Goal: Information Seeking & Learning: Learn about a topic

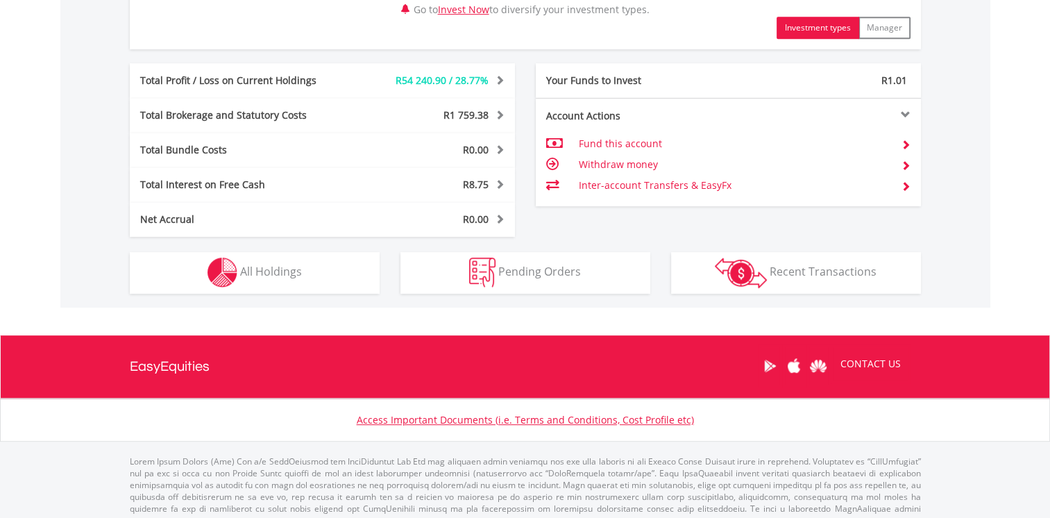
scroll to position [710, 0]
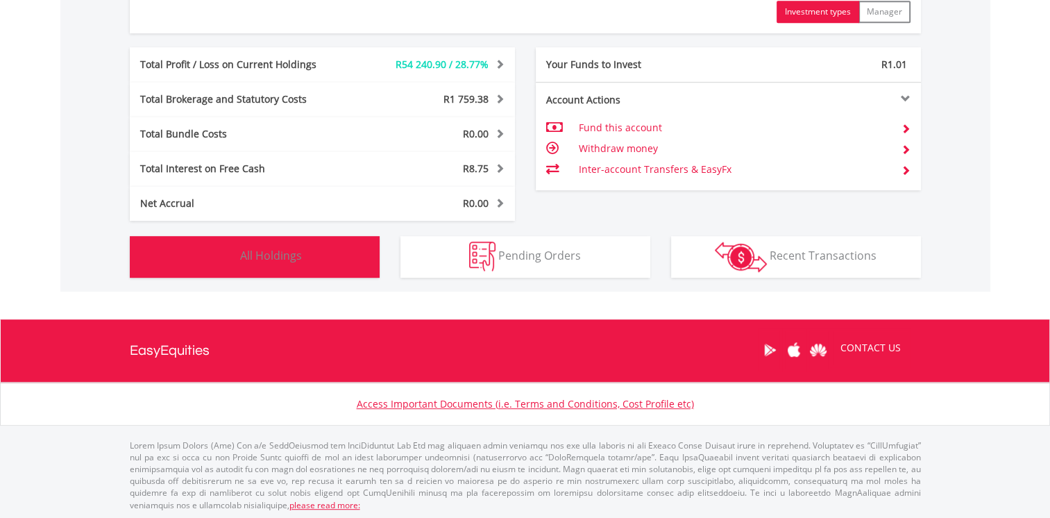
click at [292, 255] on span "All Holdings" at bounding box center [271, 255] width 62 height 15
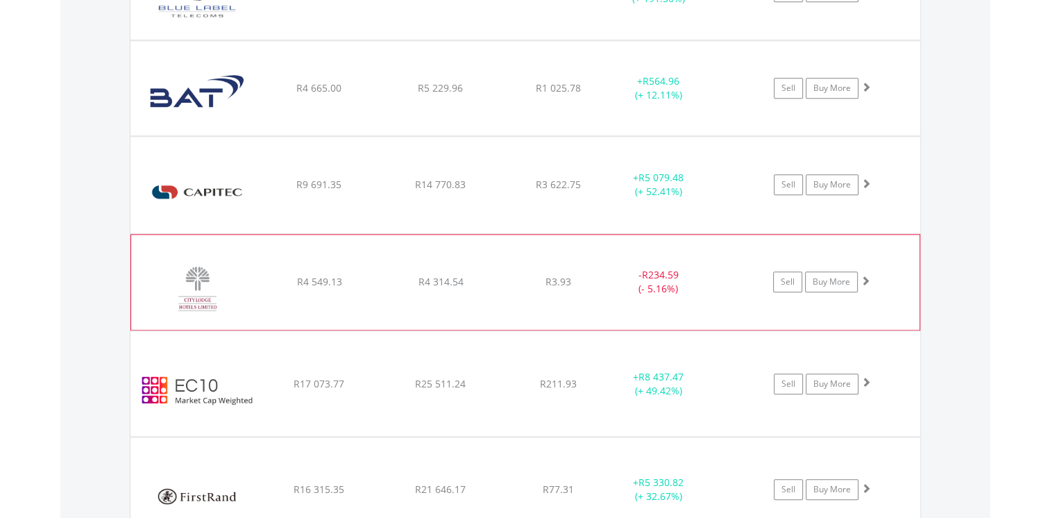
scroll to position [1525, 0]
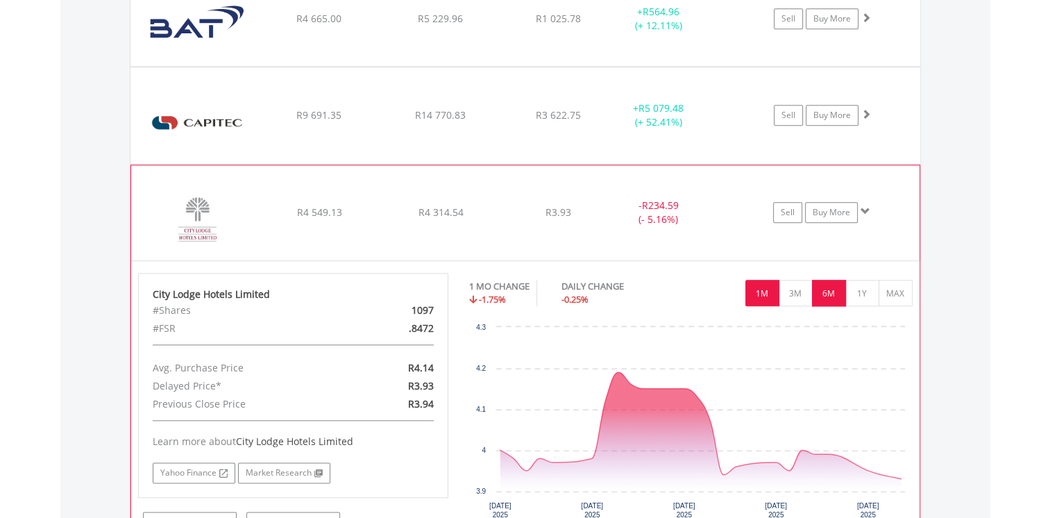
click at [832, 291] on button "6M" at bounding box center [829, 293] width 34 height 26
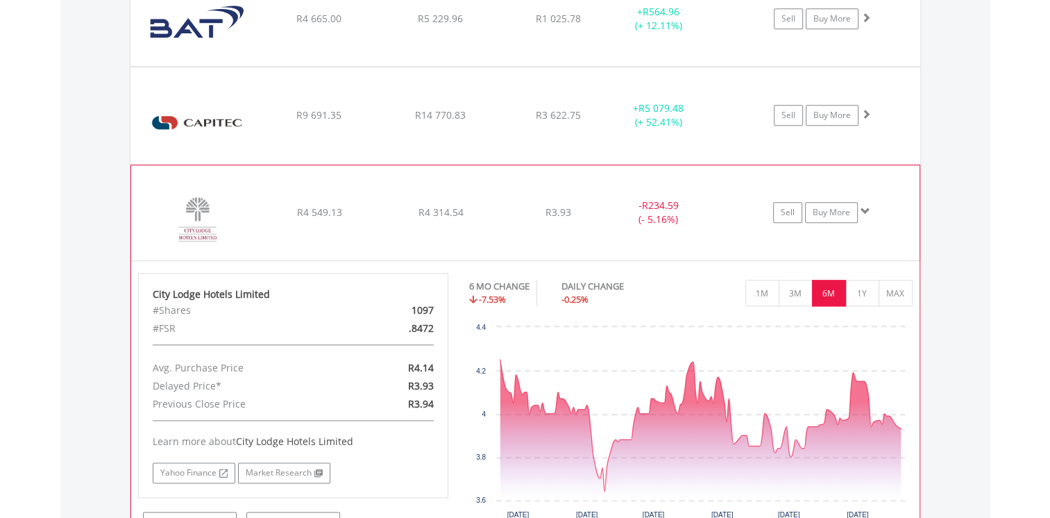
click at [864, 206] on span at bounding box center [866, 211] width 10 height 10
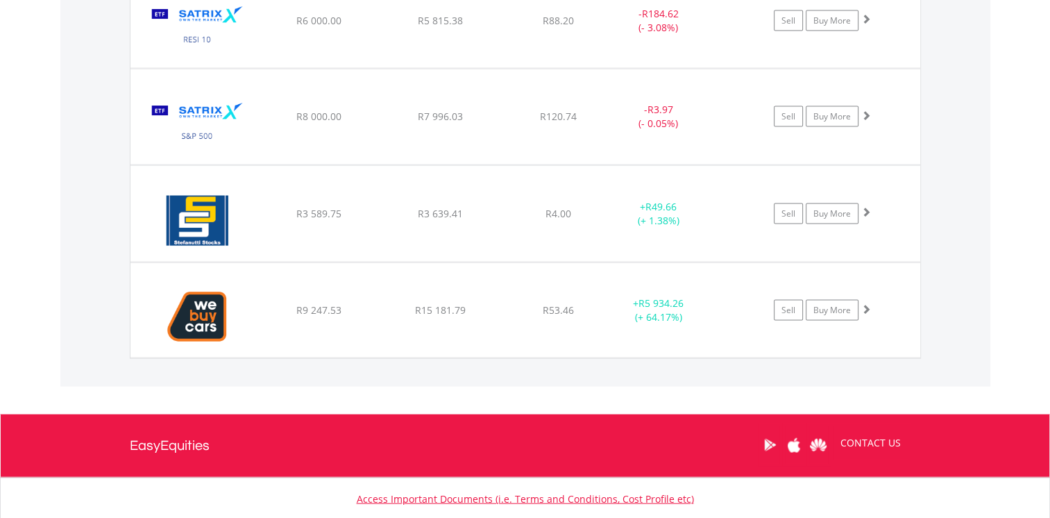
scroll to position [2997, 0]
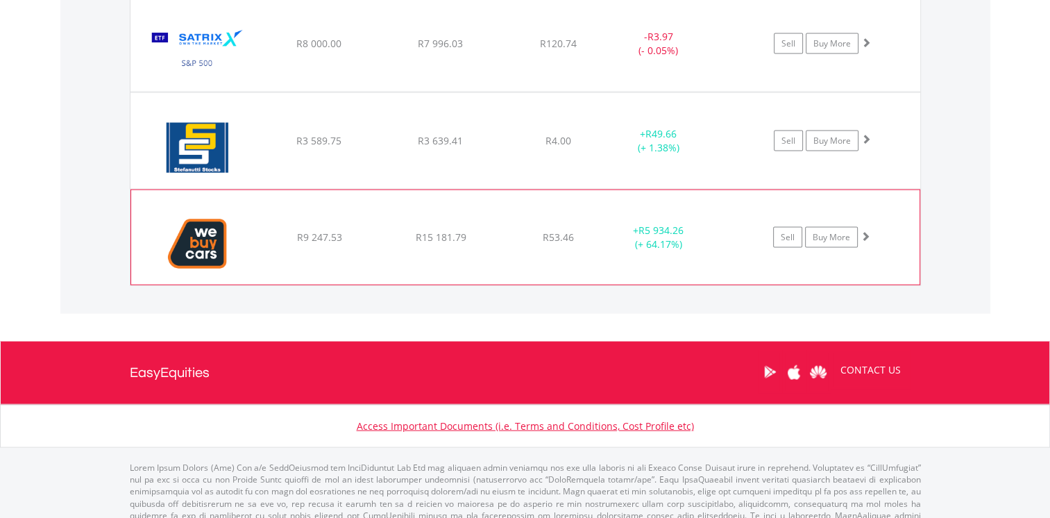
click at [869, 231] on span at bounding box center [866, 236] width 10 height 10
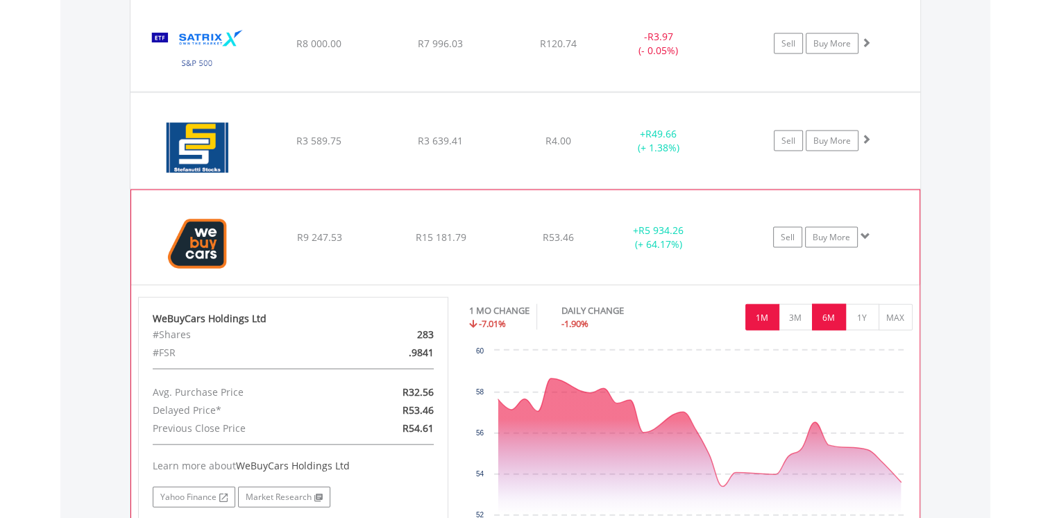
click at [828, 315] on button "6M" at bounding box center [829, 317] width 34 height 26
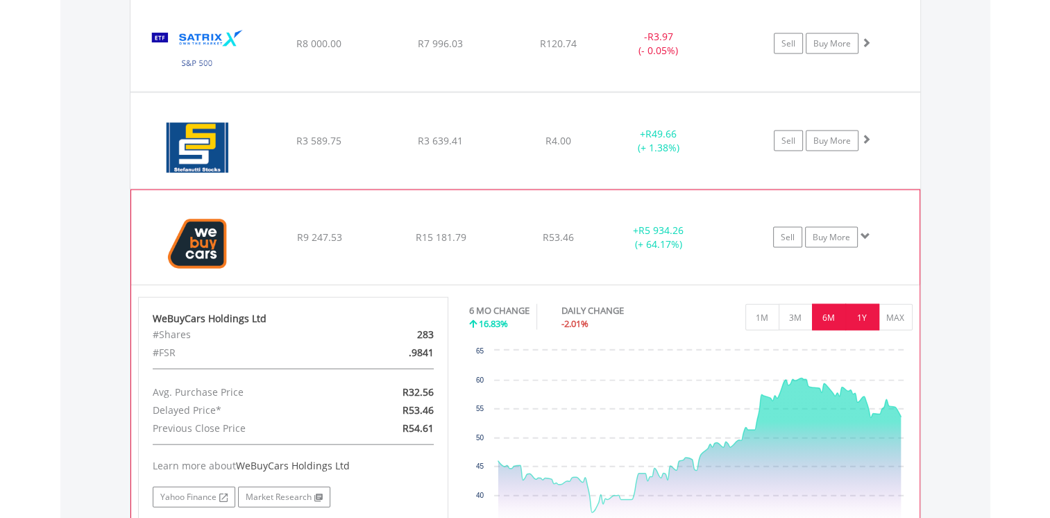
click at [869, 312] on button "1Y" at bounding box center [863, 317] width 34 height 26
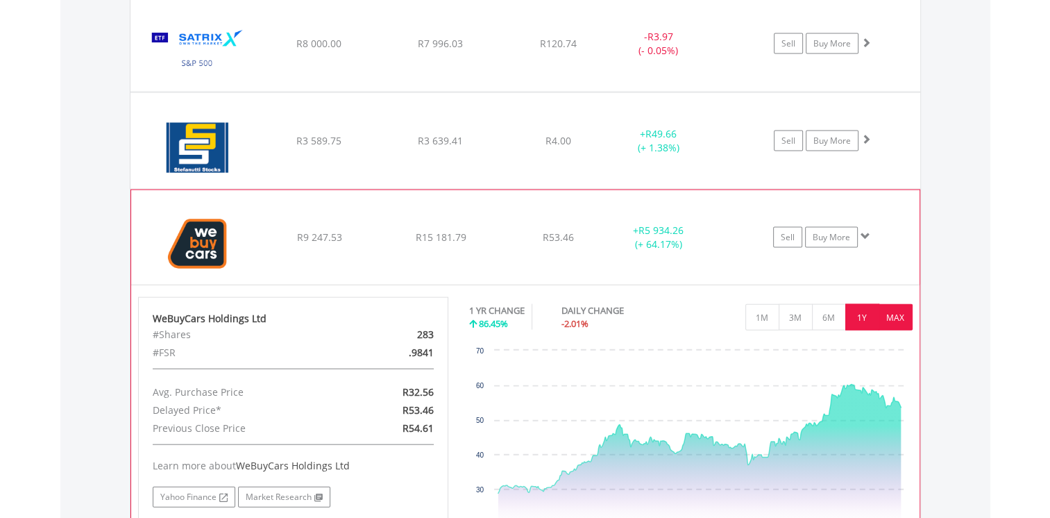
click at [900, 312] on button "MAX" at bounding box center [896, 317] width 34 height 26
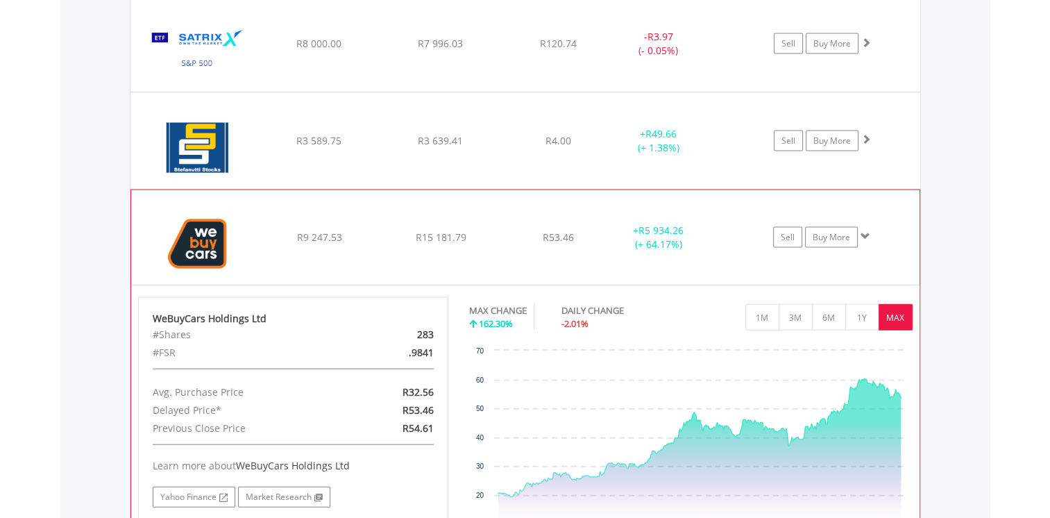
click at [863, 231] on span at bounding box center [866, 236] width 10 height 10
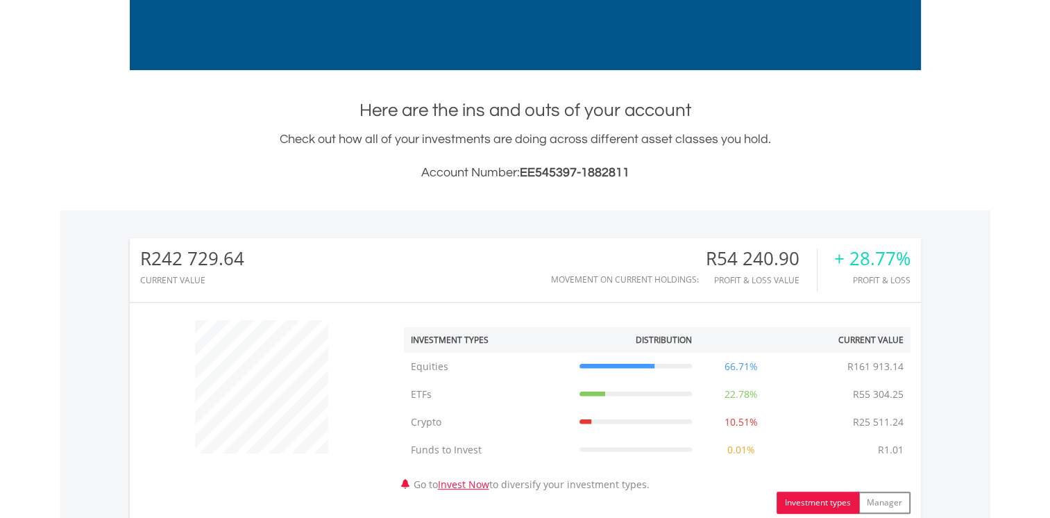
scroll to position [0, 0]
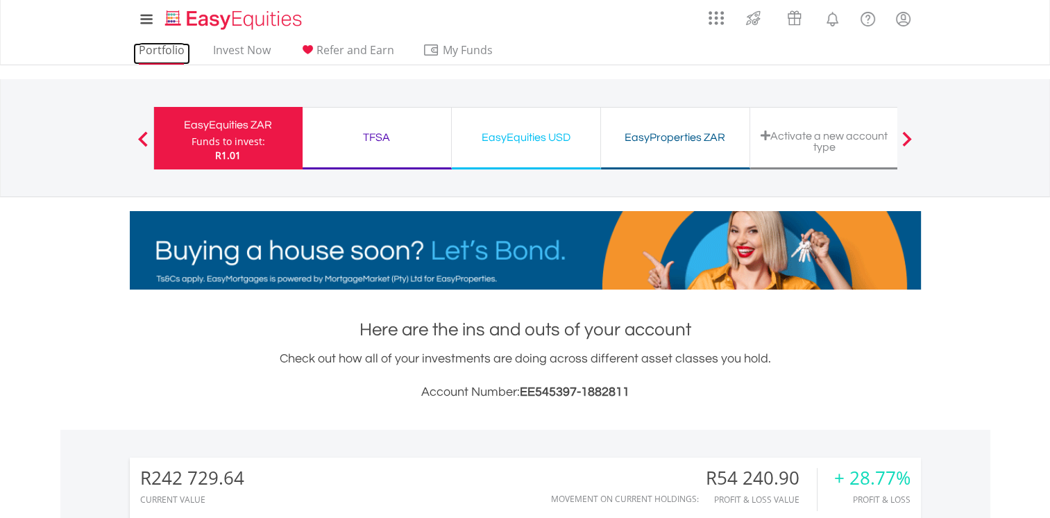
click at [160, 47] on link "Portfolio" at bounding box center [161, 54] width 57 height 22
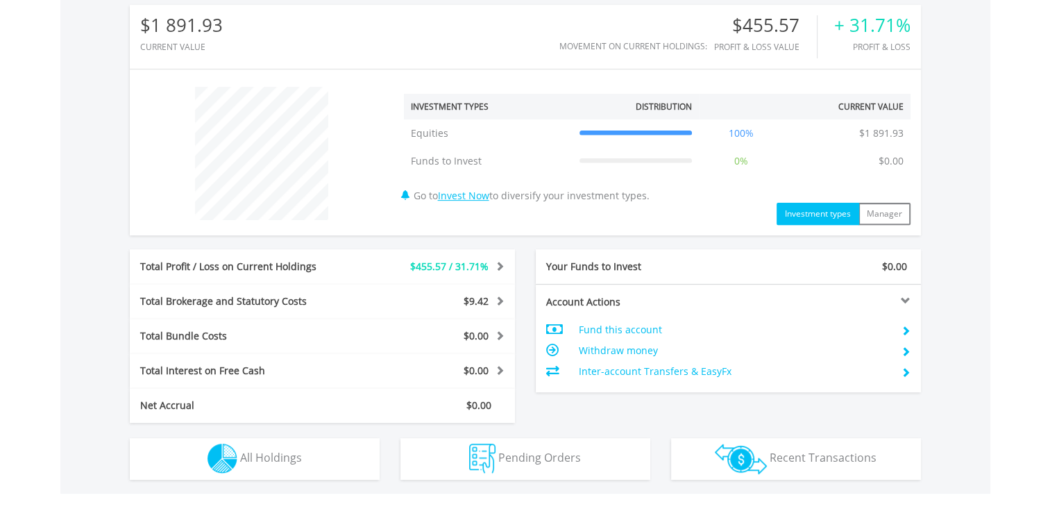
scroll to position [133, 264]
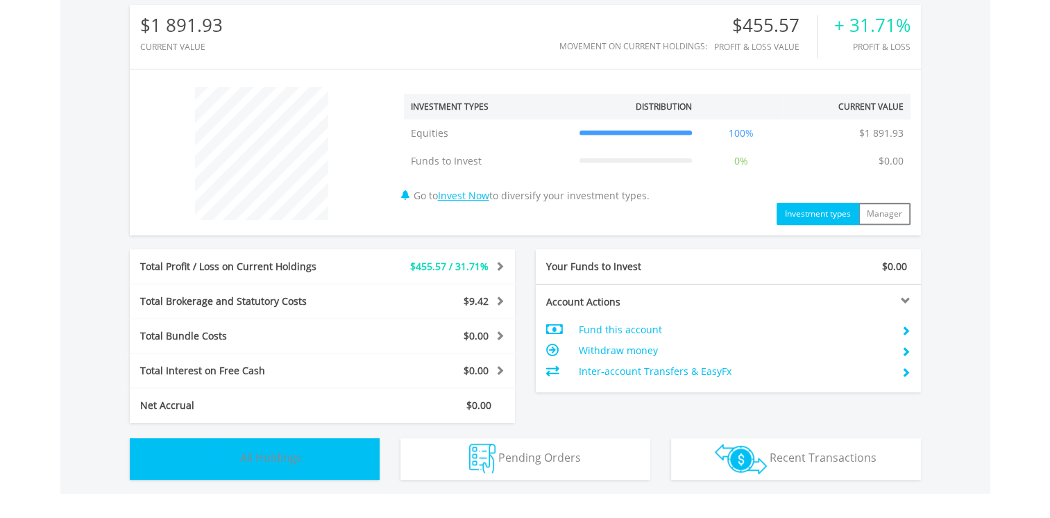
click at [274, 453] on span "All Holdings" at bounding box center [271, 457] width 62 height 15
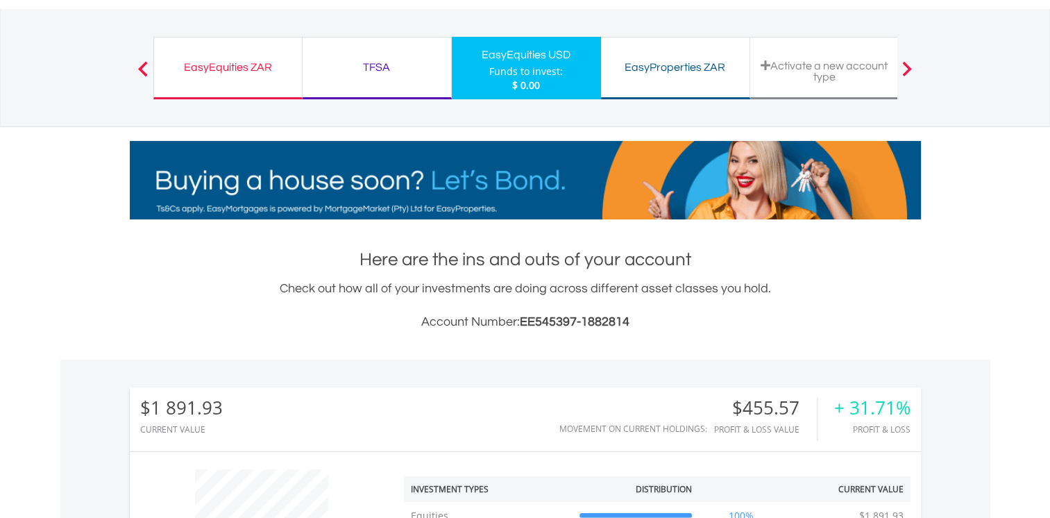
scroll to position [1, 0]
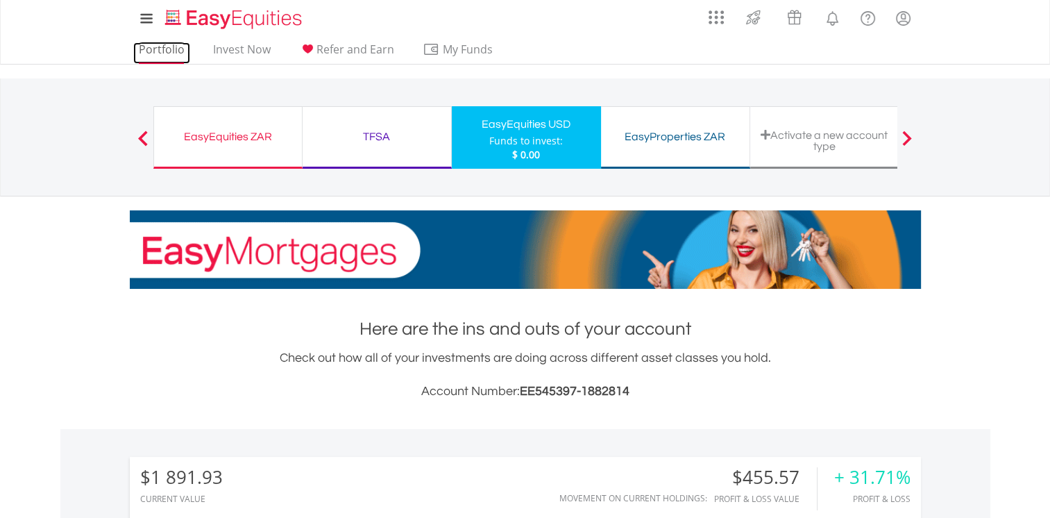
click at [164, 53] on link "Portfolio" at bounding box center [161, 53] width 57 height 22
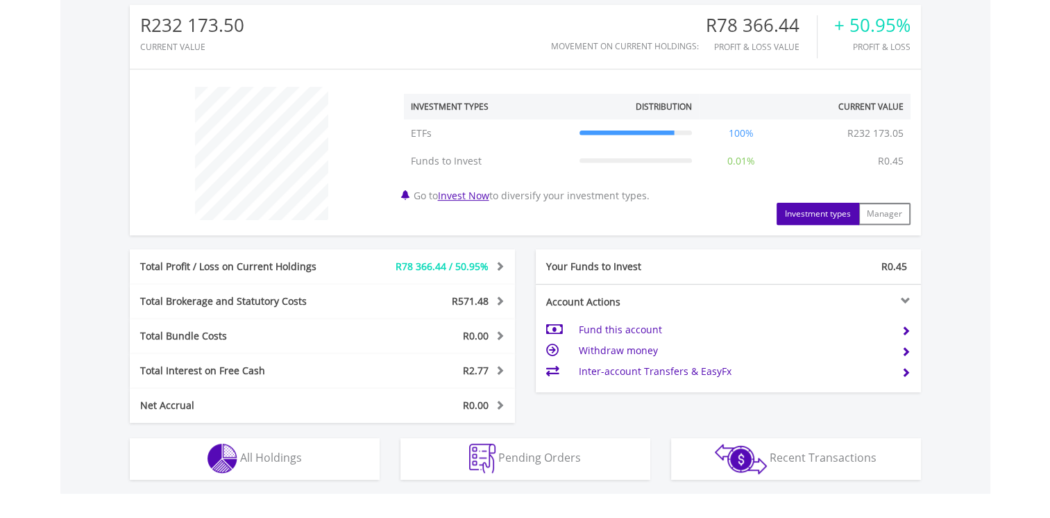
scroll to position [133, 264]
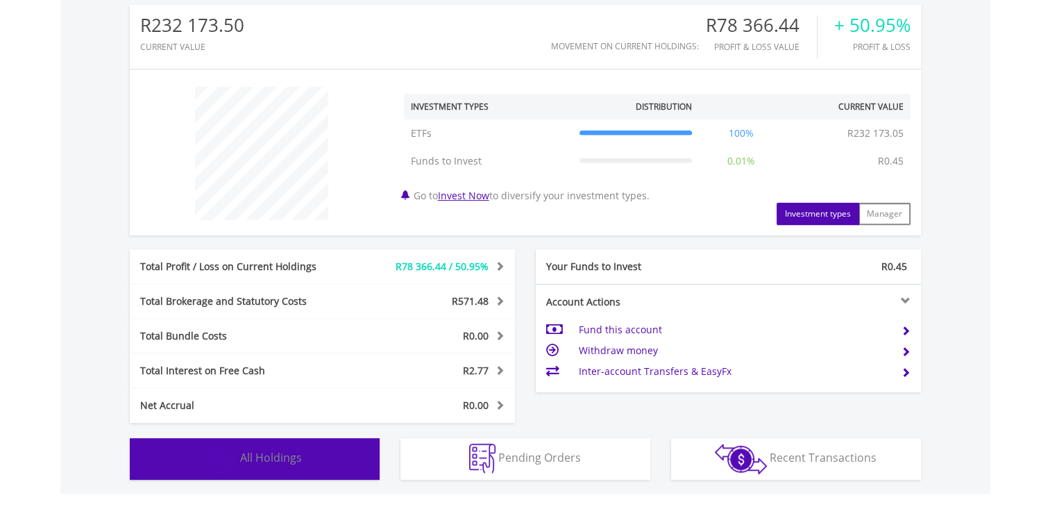
click at [287, 451] on span "All Holdings" at bounding box center [271, 457] width 62 height 15
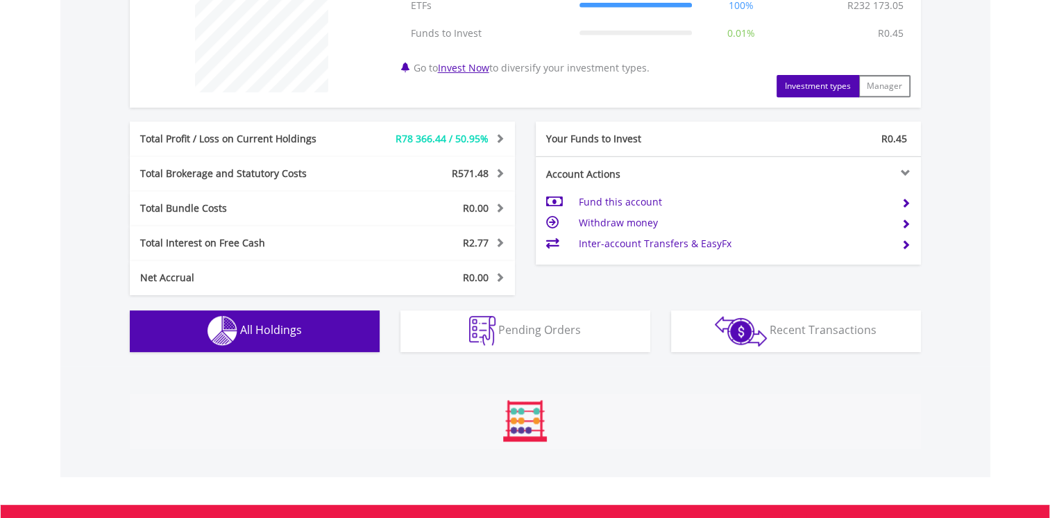
scroll to position [973, 0]
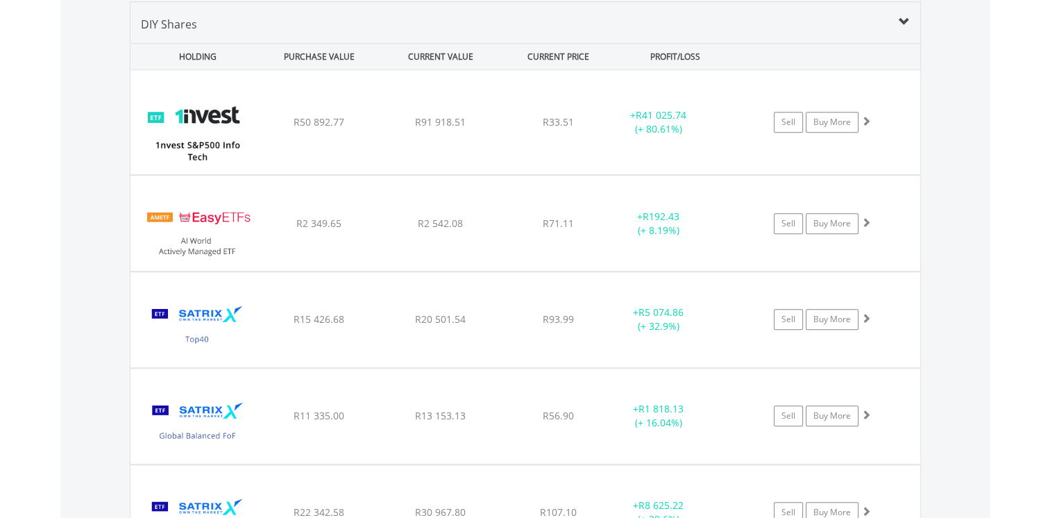
click at [978, 309] on div "Value View Share View DIY Shares HOLDING PURCHASE VALUE CURRENT VALUE CURRENT P…" at bounding box center [525, 426] width 930 height 904
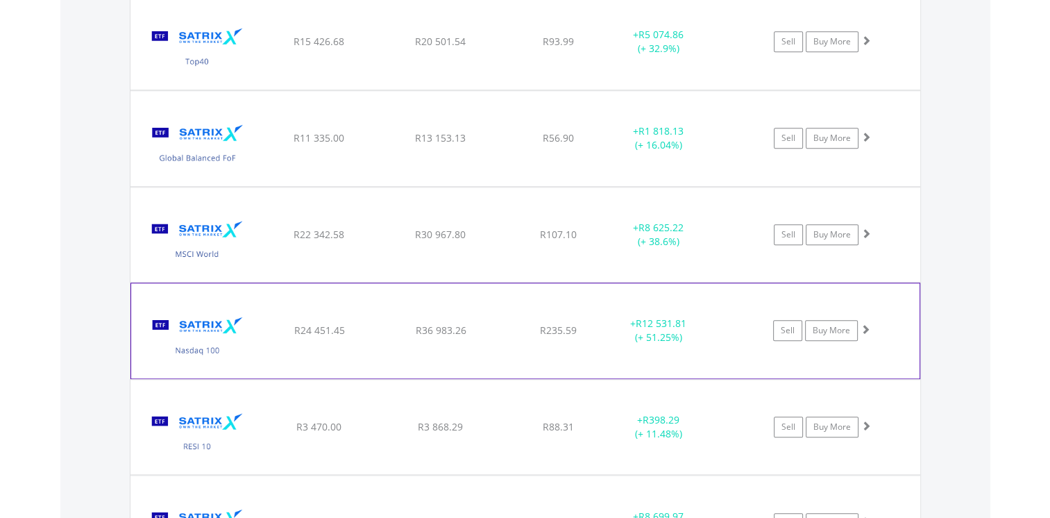
scroll to position [1320, 0]
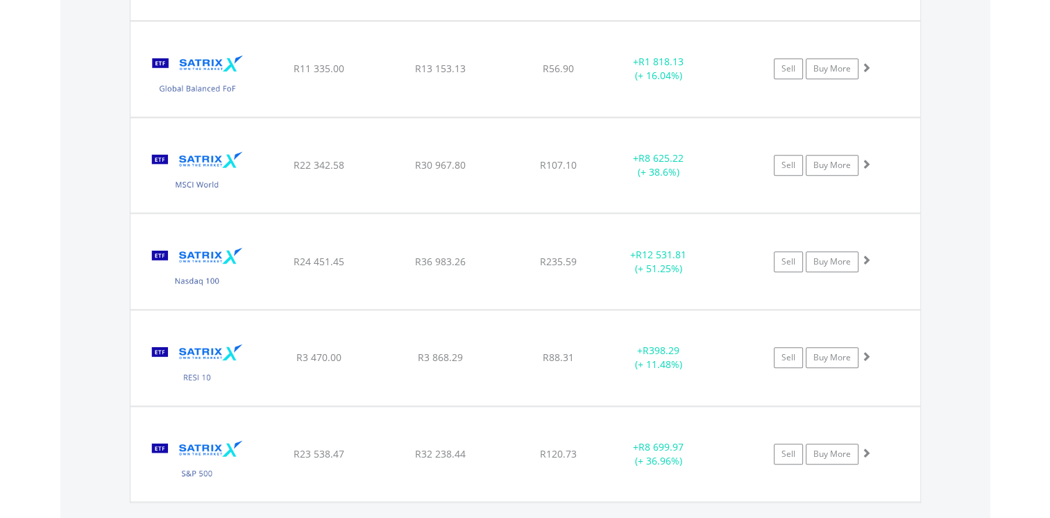
click at [984, 198] on div "Value View Share View DIY Shares HOLDING PURCHASE VALUE CURRENT VALUE CURRENT P…" at bounding box center [525, 78] width 930 height 904
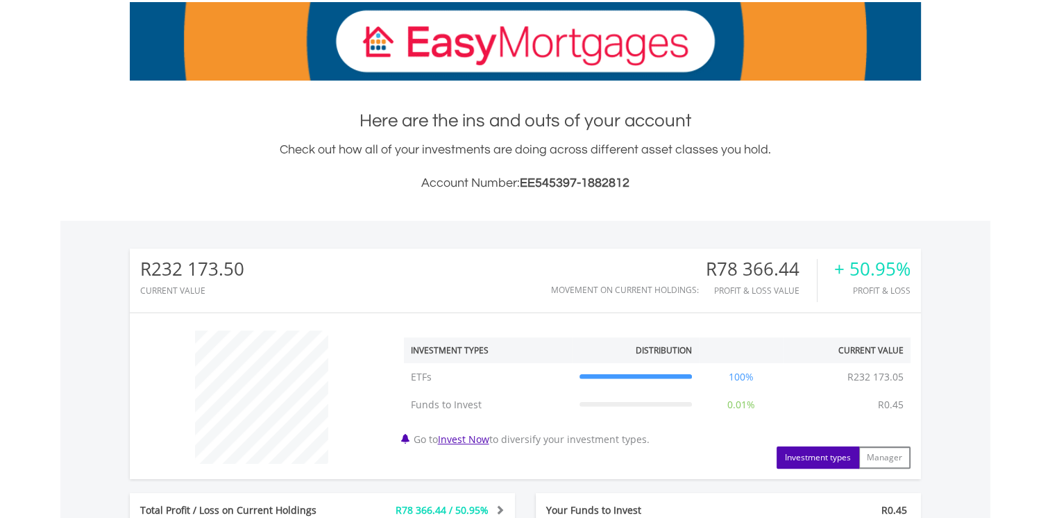
scroll to position [0, 0]
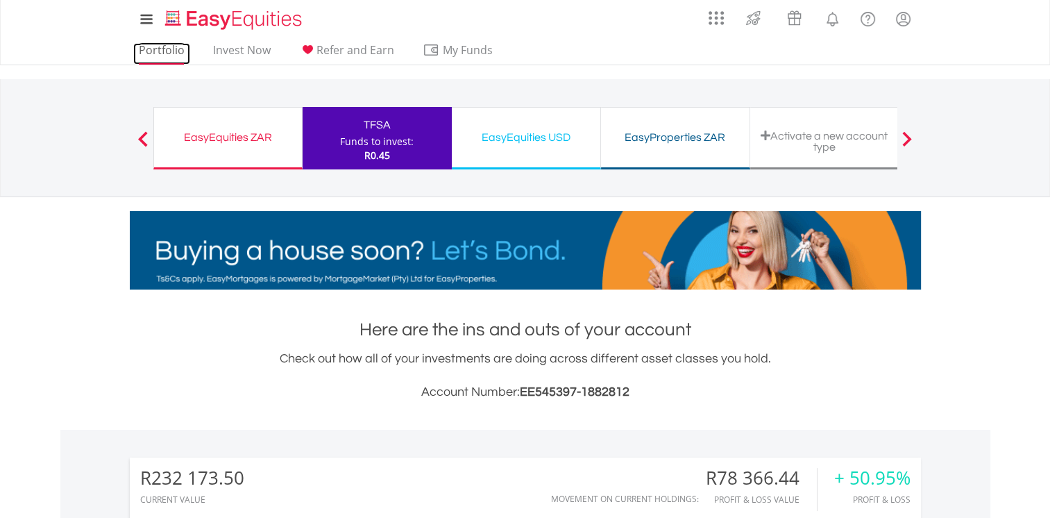
click at [158, 46] on link "Portfolio" at bounding box center [161, 54] width 57 height 22
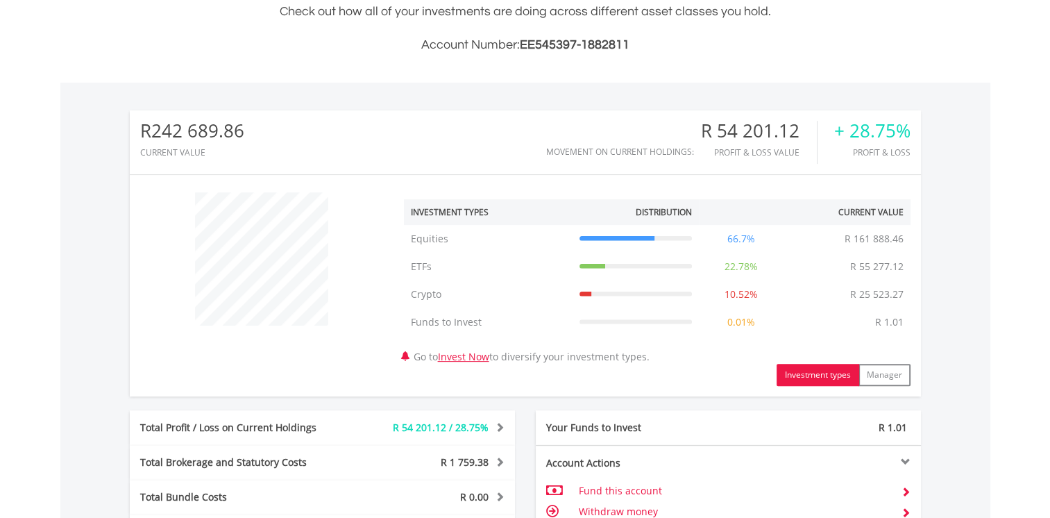
scroll to position [555, 0]
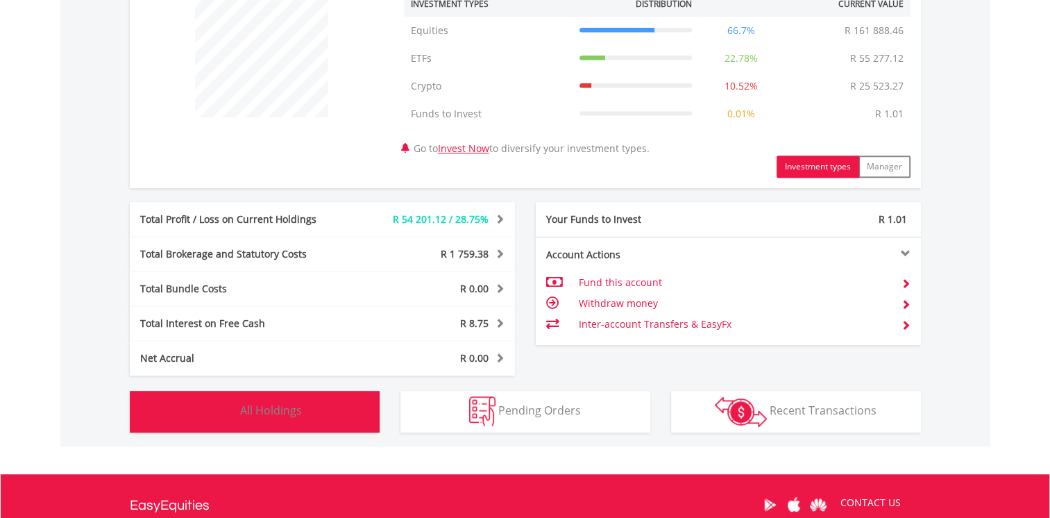
click at [244, 413] on span "All Holdings" at bounding box center [271, 410] width 62 height 15
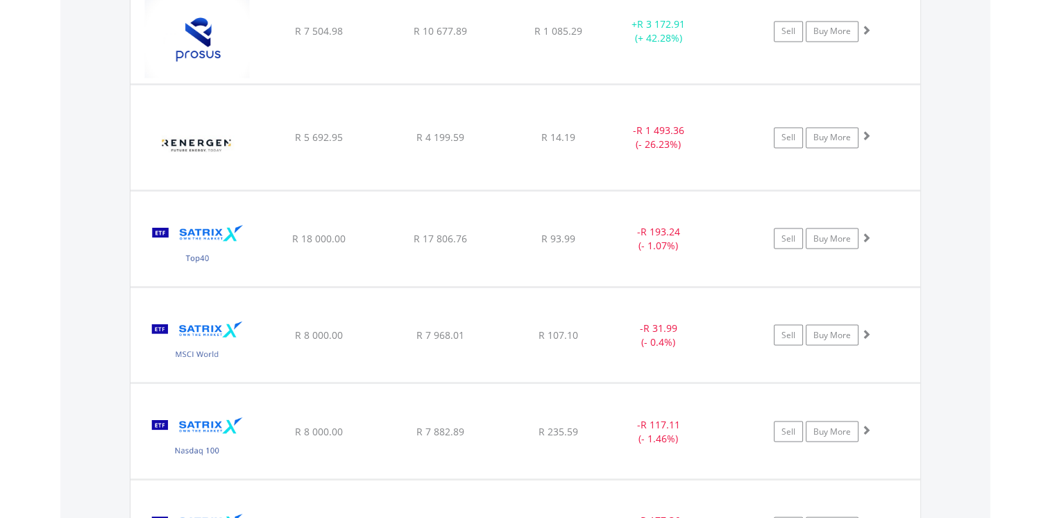
scroll to position [2486, 0]
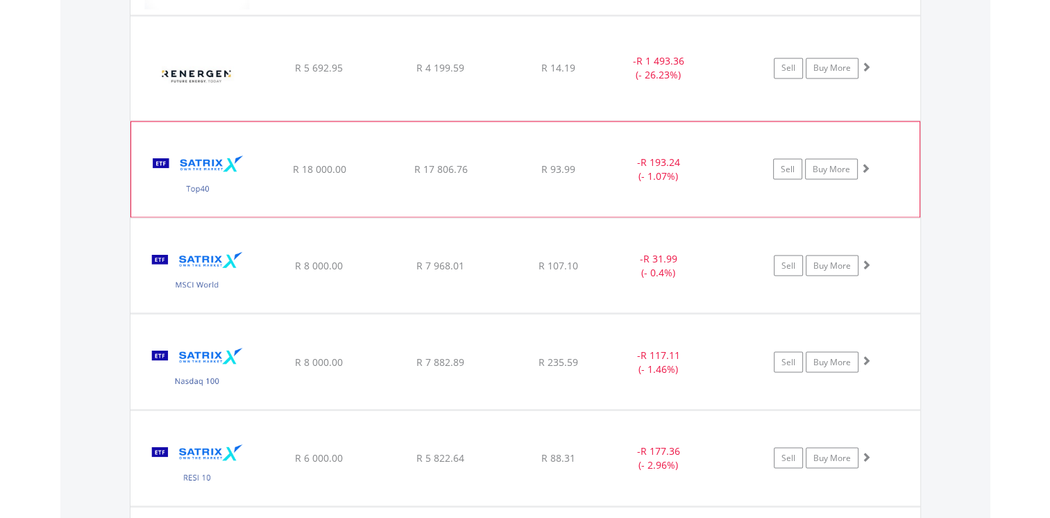
click at [866, 162] on span at bounding box center [866, 167] width 10 height 10
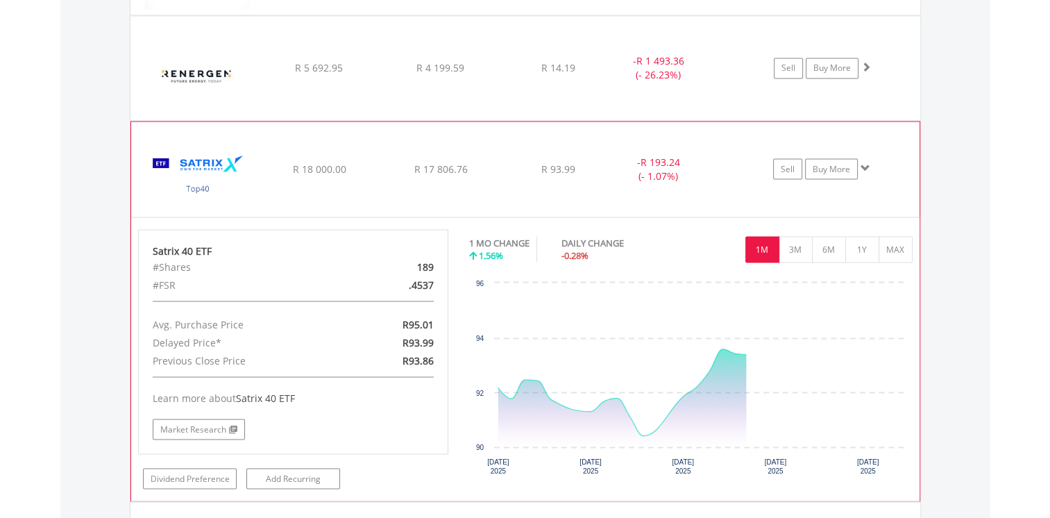
click at [866, 162] on span at bounding box center [866, 167] width 10 height 10
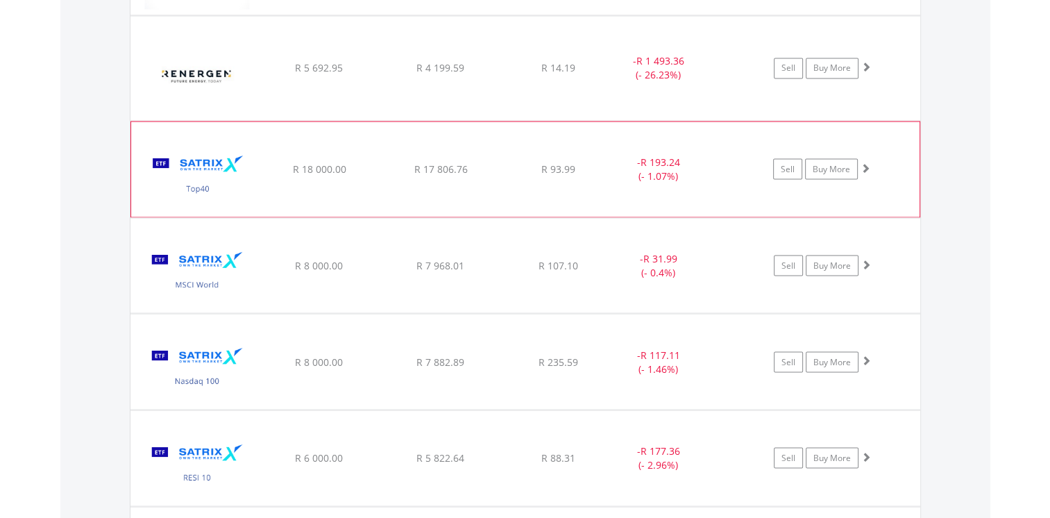
click at [866, 162] on span at bounding box center [866, 167] width 10 height 10
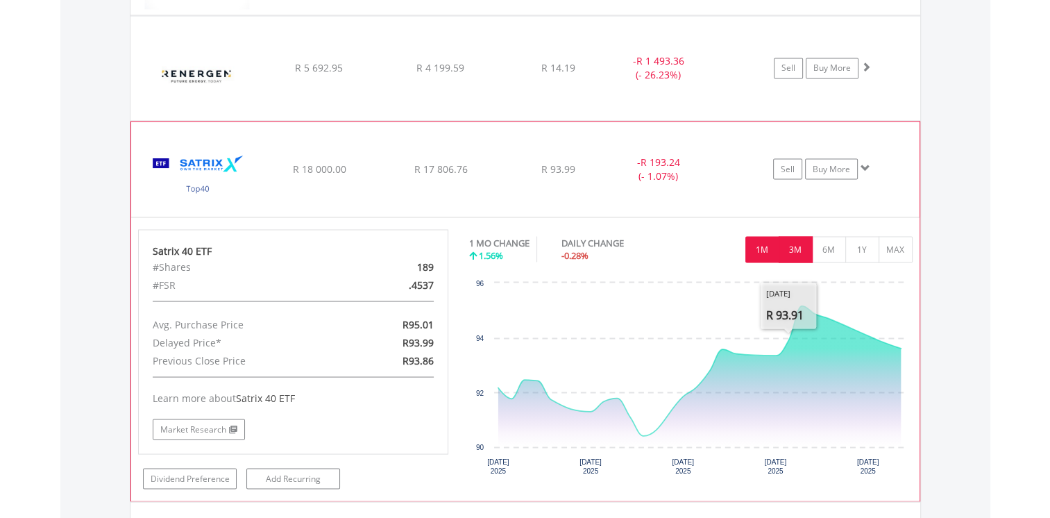
click at [797, 248] on button "3M" at bounding box center [796, 249] width 34 height 26
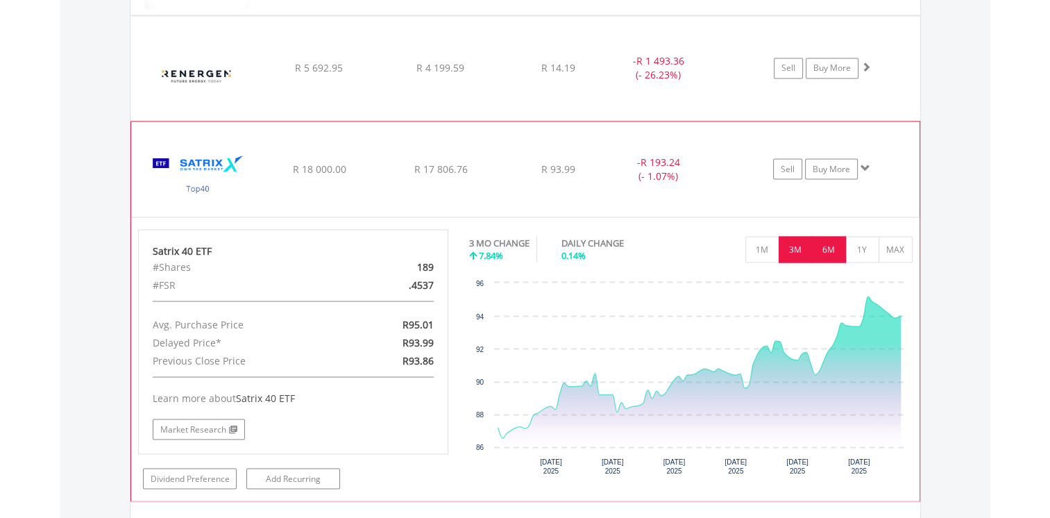
click at [828, 248] on button "6M" at bounding box center [829, 249] width 34 height 26
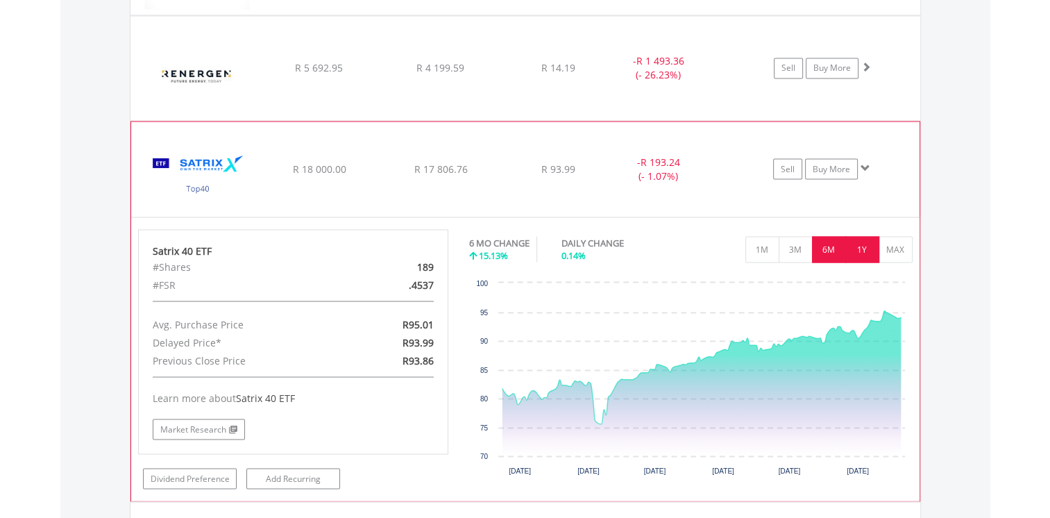
click at [860, 244] on button "1Y" at bounding box center [863, 249] width 34 height 26
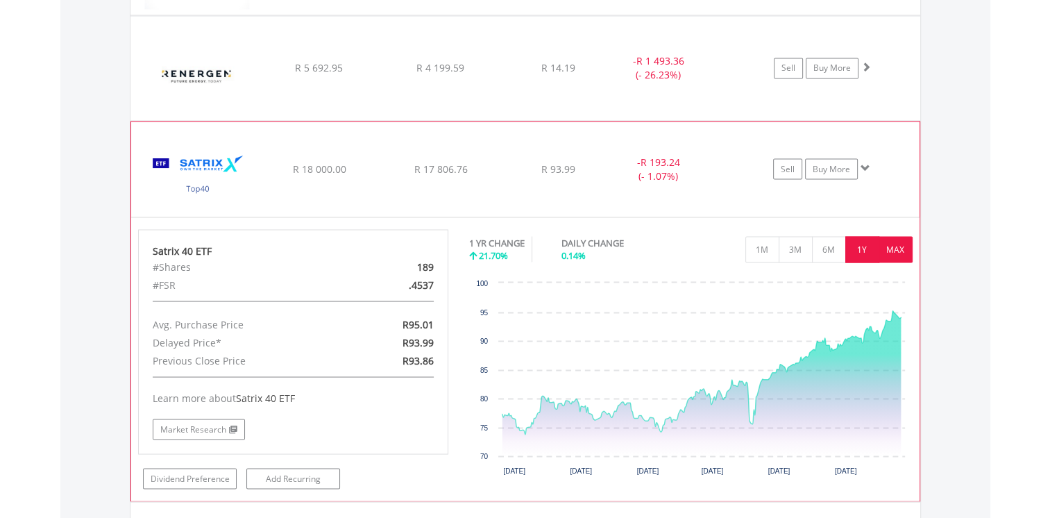
click at [903, 244] on button "MAX" at bounding box center [896, 249] width 34 height 26
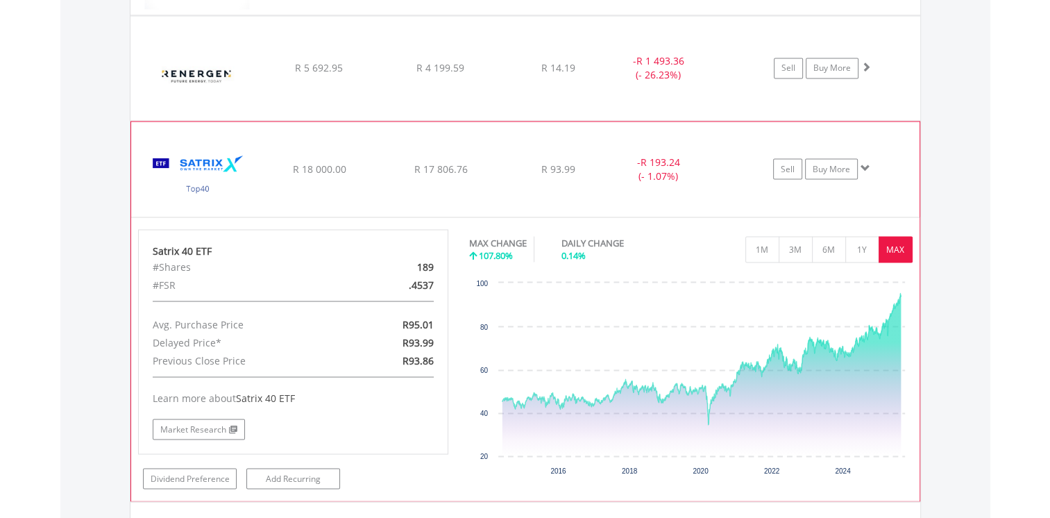
click at [867, 162] on span at bounding box center [866, 167] width 10 height 10
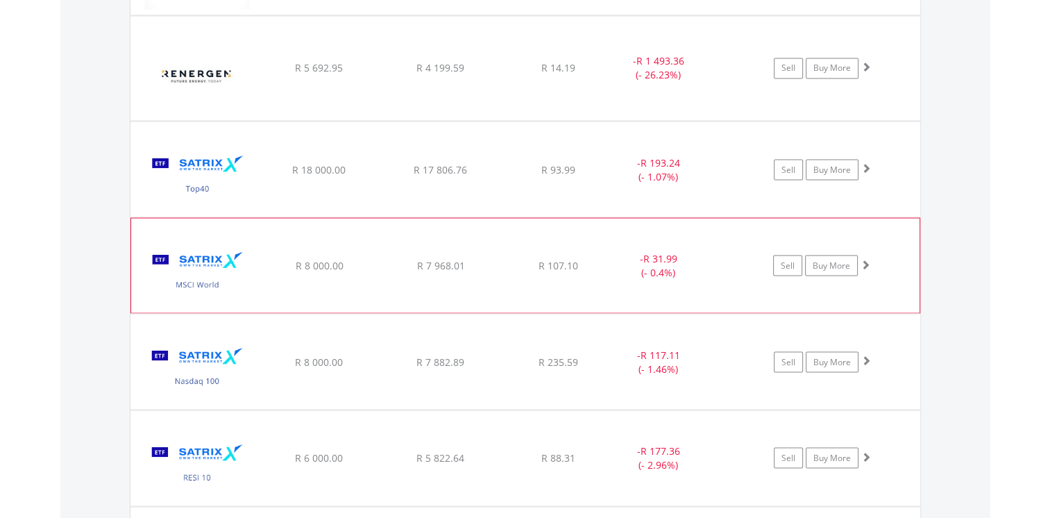
click at [867, 262] on span at bounding box center [866, 264] width 10 height 10
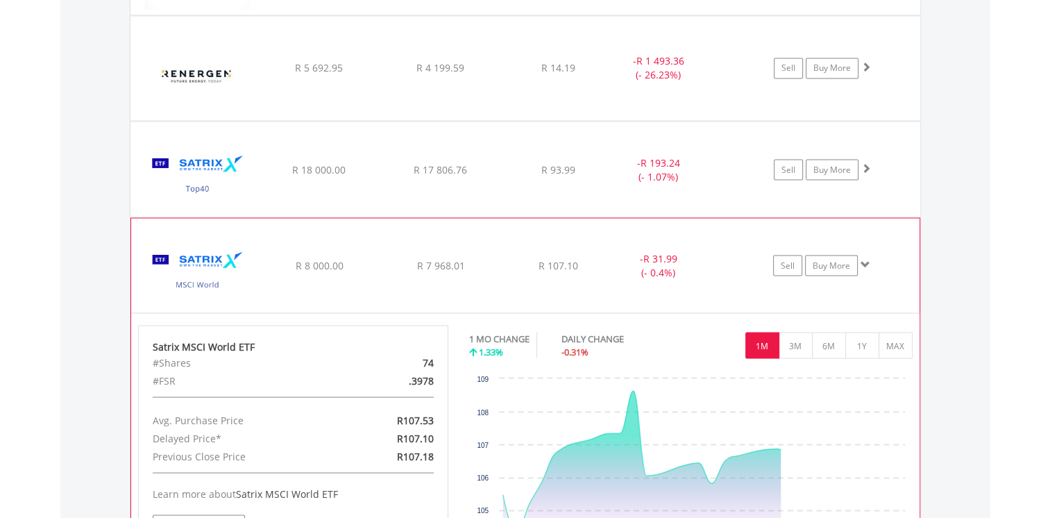
scroll to position [2625, 0]
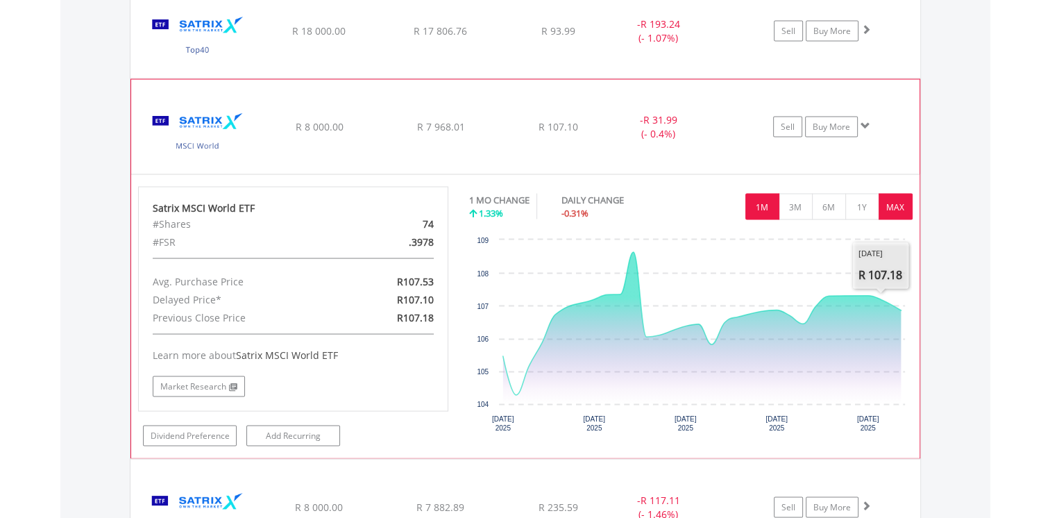
click at [892, 205] on button "MAX" at bounding box center [896, 206] width 34 height 26
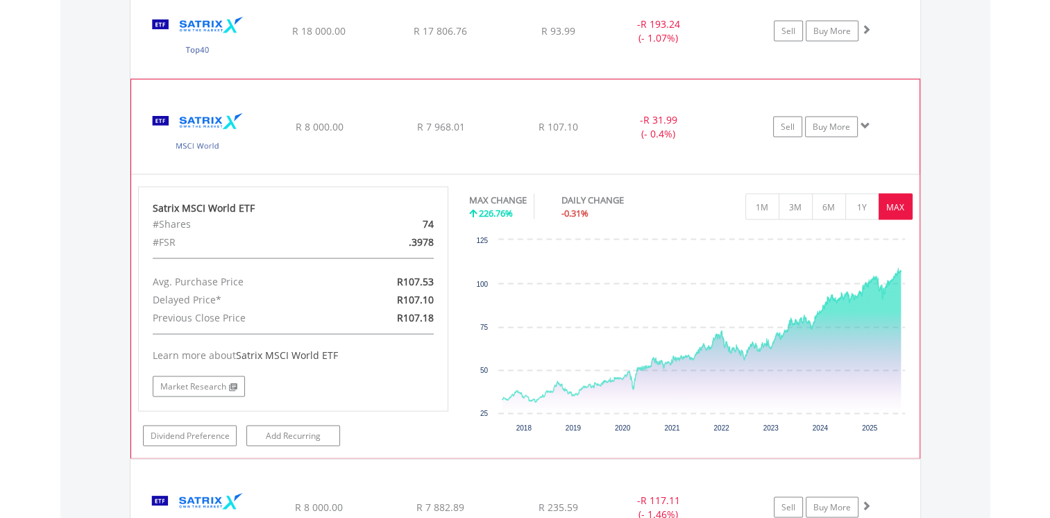
click at [864, 120] on span at bounding box center [866, 125] width 10 height 10
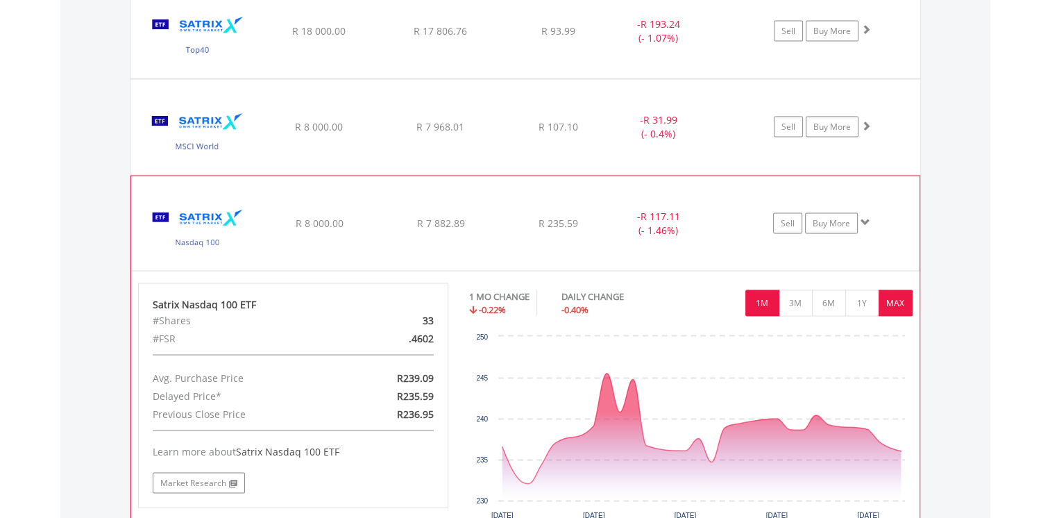
click at [891, 294] on button "MAX" at bounding box center [896, 303] width 34 height 26
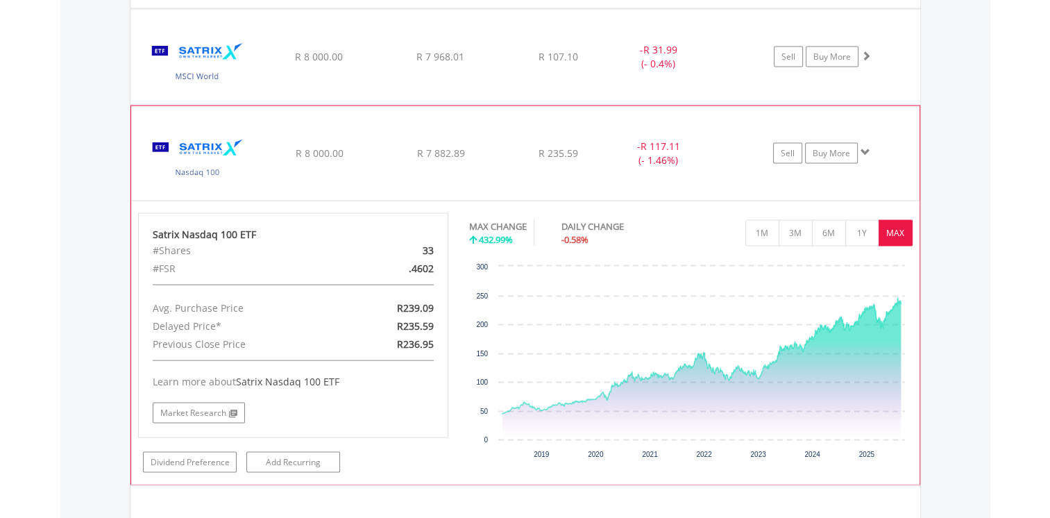
scroll to position [2764, 0]
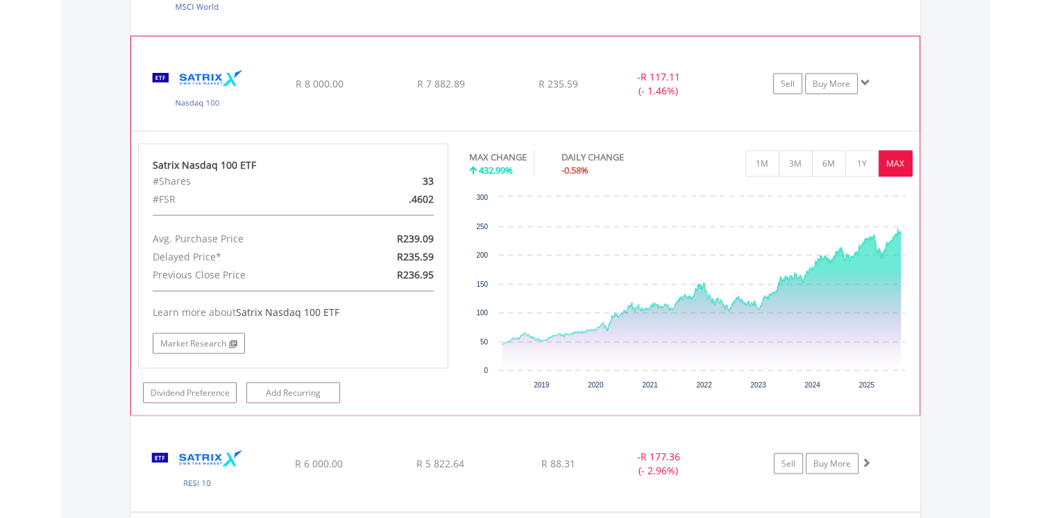
click at [865, 78] on span at bounding box center [866, 83] width 10 height 10
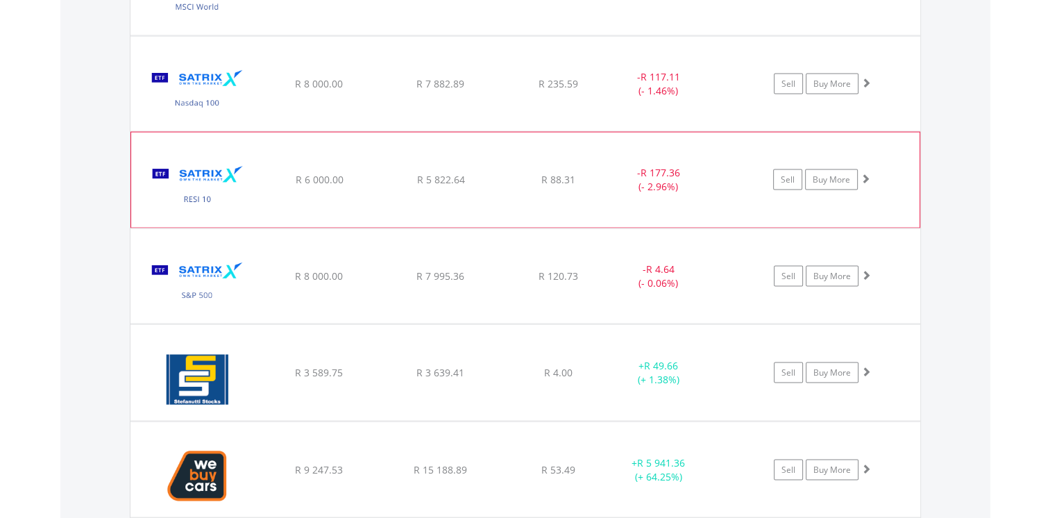
click at [864, 175] on span at bounding box center [866, 179] width 10 height 10
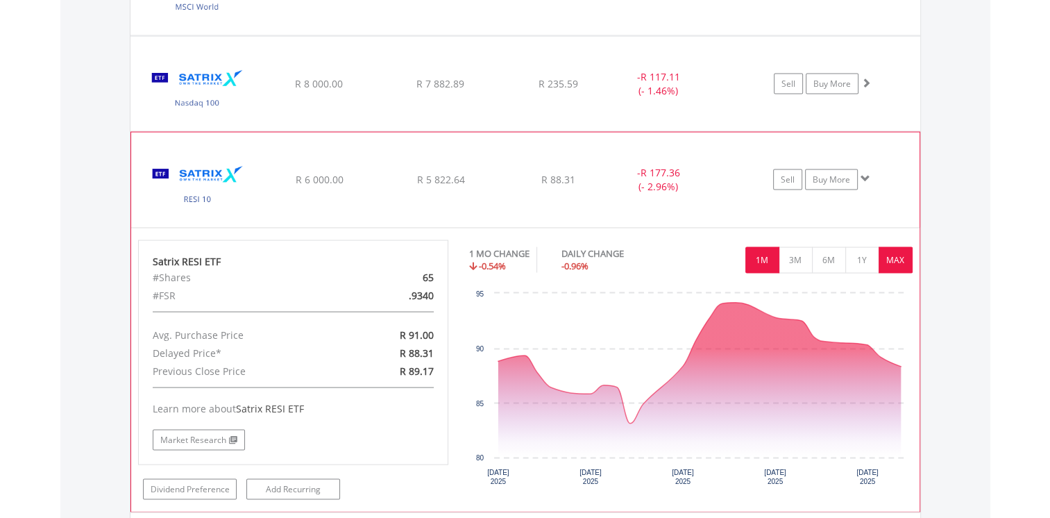
click at [892, 254] on button "MAX" at bounding box center [896, 260] width 34 height 26
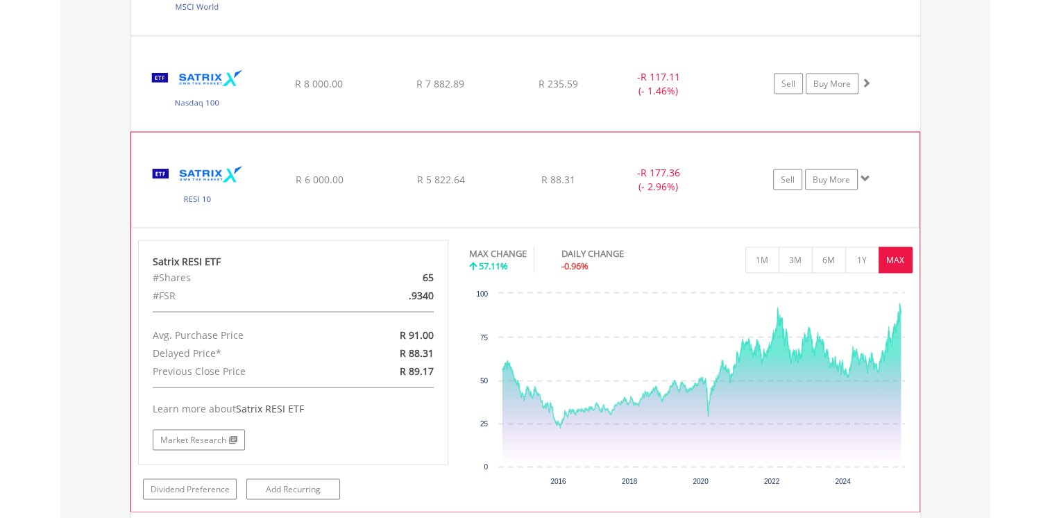
click at [862, 174] on span at bounding box center [866, 179] width 10 height 10
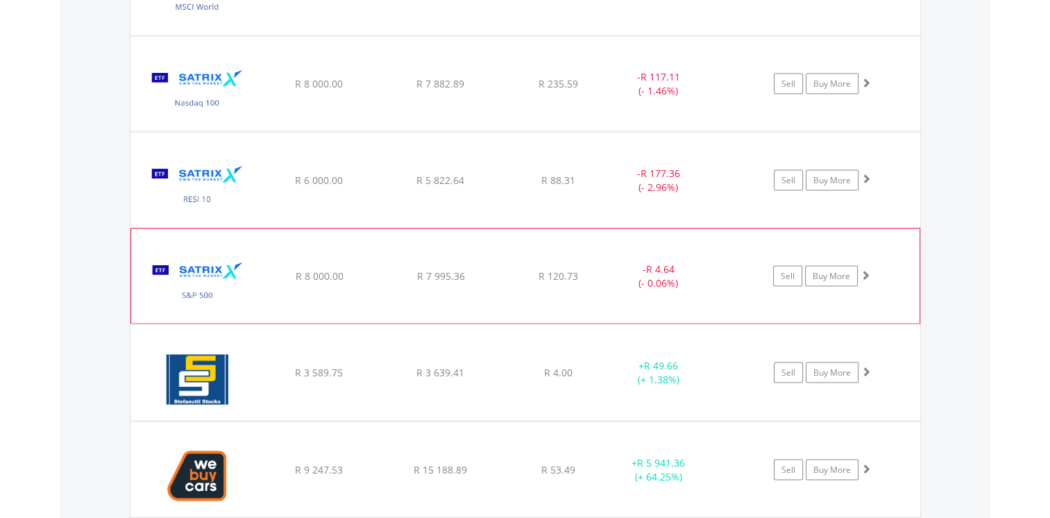
click at [866, 274] on span at bounding box center [866, 275] width 10 height 10
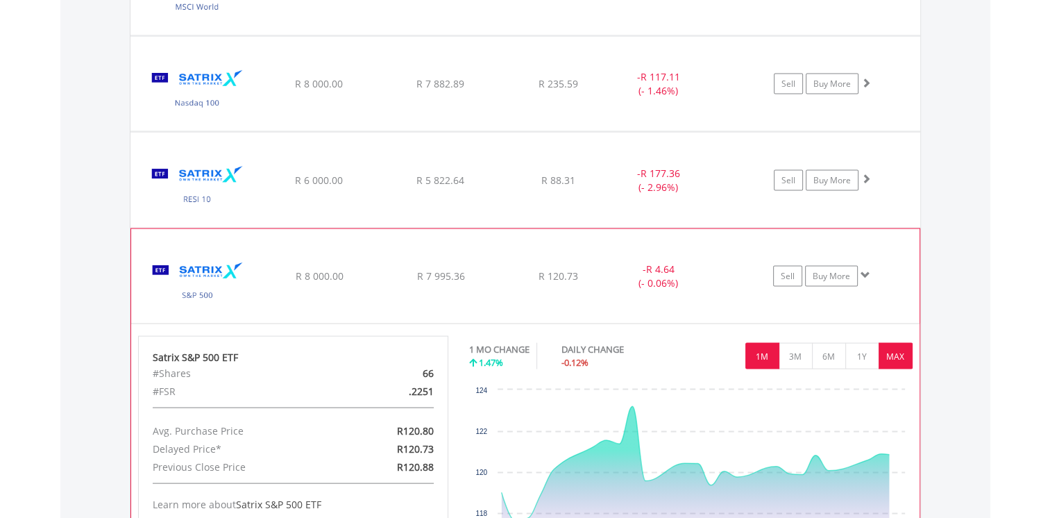
click at [894, 351] on button "MAX" at bounding box center [896, 356] width 34 height 26
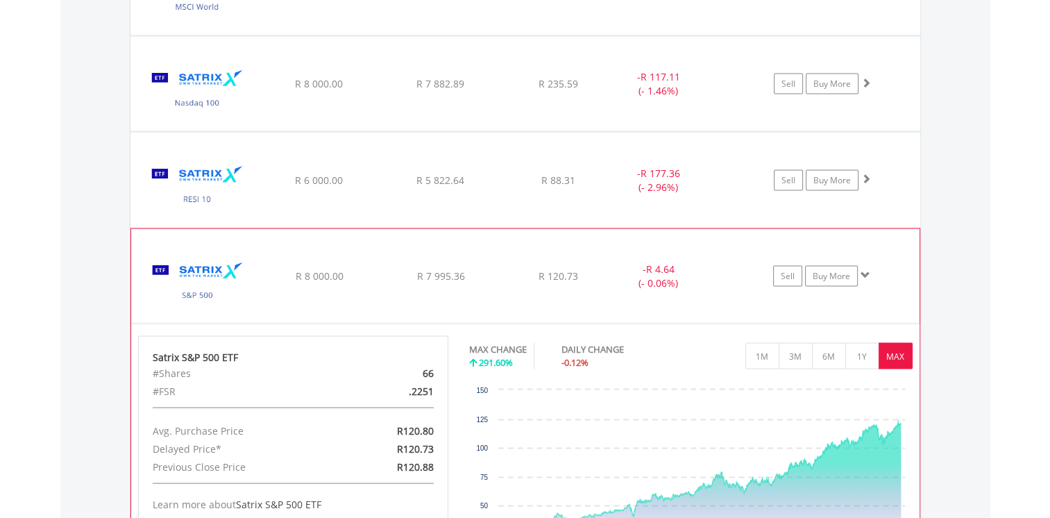
click at [862, 270] on span at bounding box center [866, 275] width 10 height 10
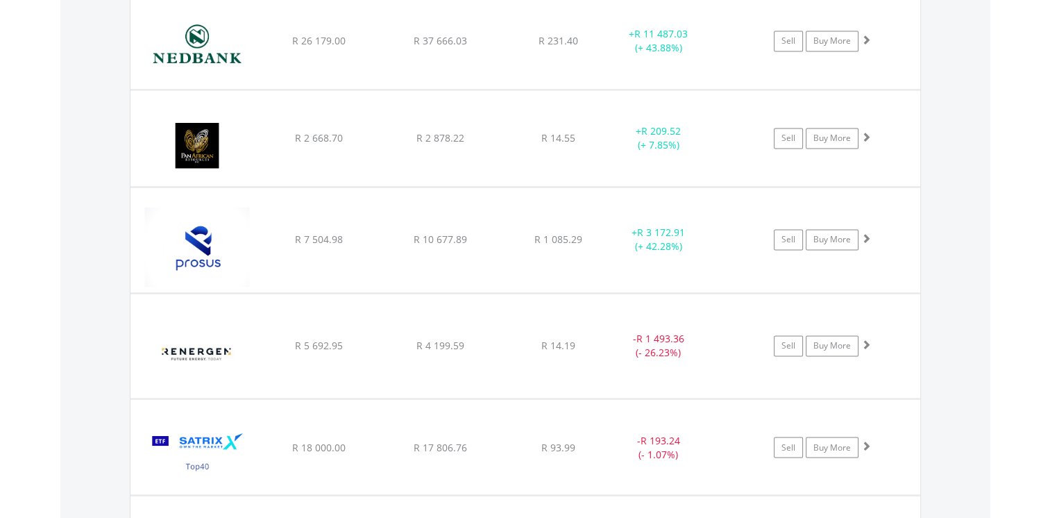
scroll to position [2139, 0]
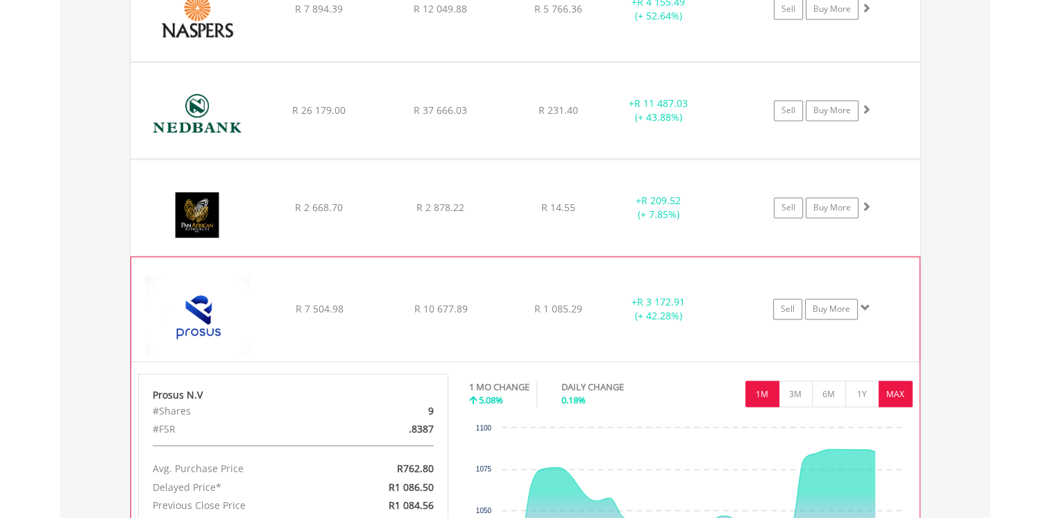
click at [894, 381] on button "MAX" at bounding box center [896, 393] width 34 height 26
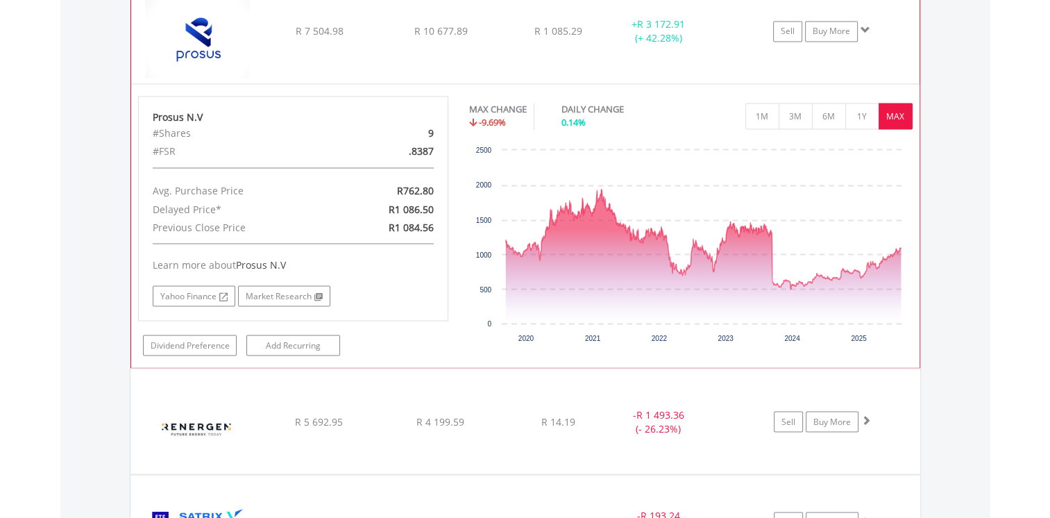
scroll to position [2347, 0]
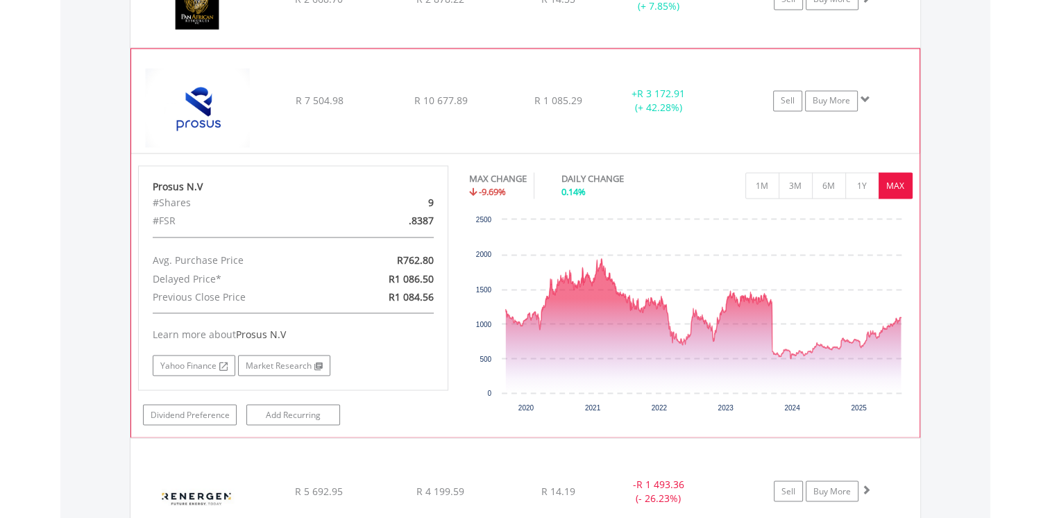
click at [866, 94] on span at bounding box center [866, 99] width 10 height 10
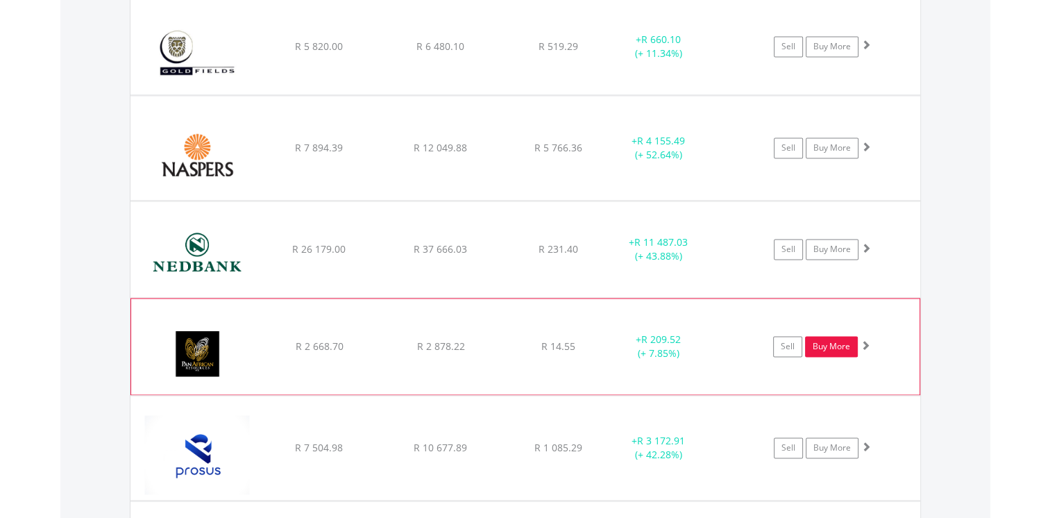
scroll to position [2070, 0]
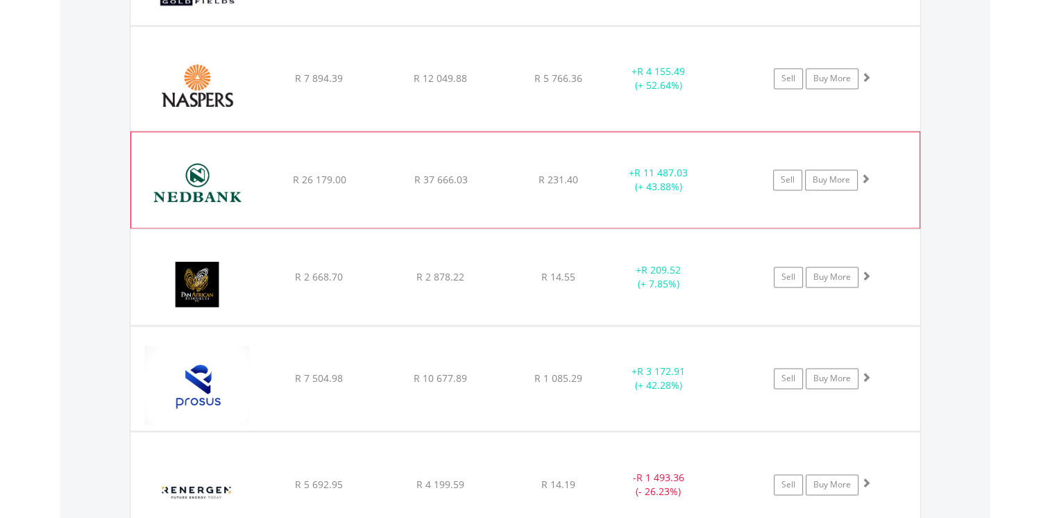
click at [866, 174] on span at bounding box center [866, 179] width 10 height 10
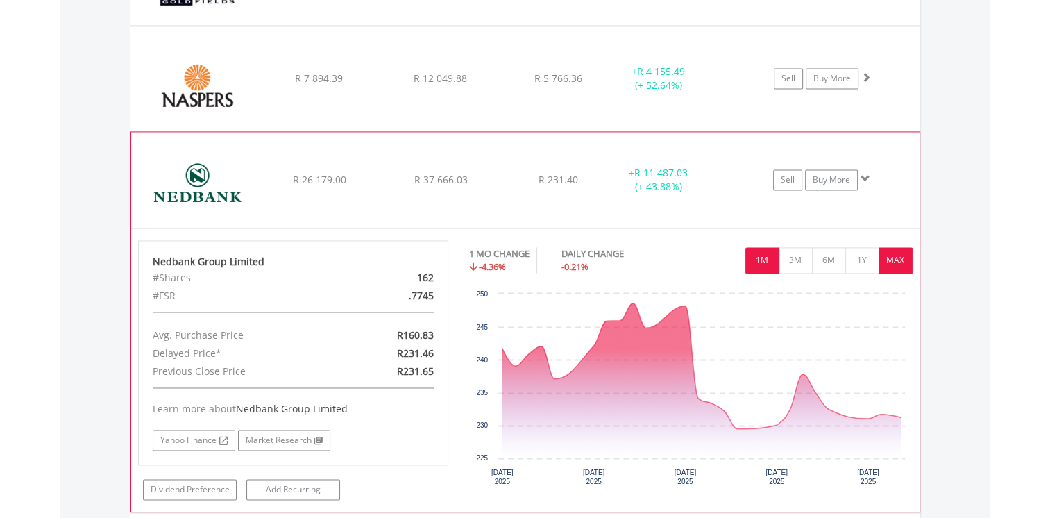
click at [887, 252] on button "MAX" at bounding box center [896, 260] width 34 height 26
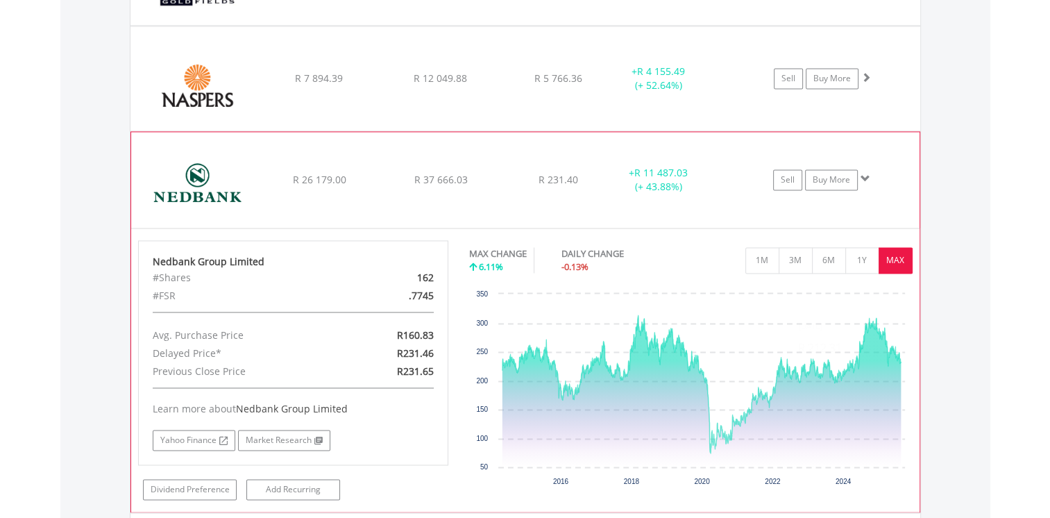
click at [869, 174] on span at bounding box center [866, 179] width 10 height 10
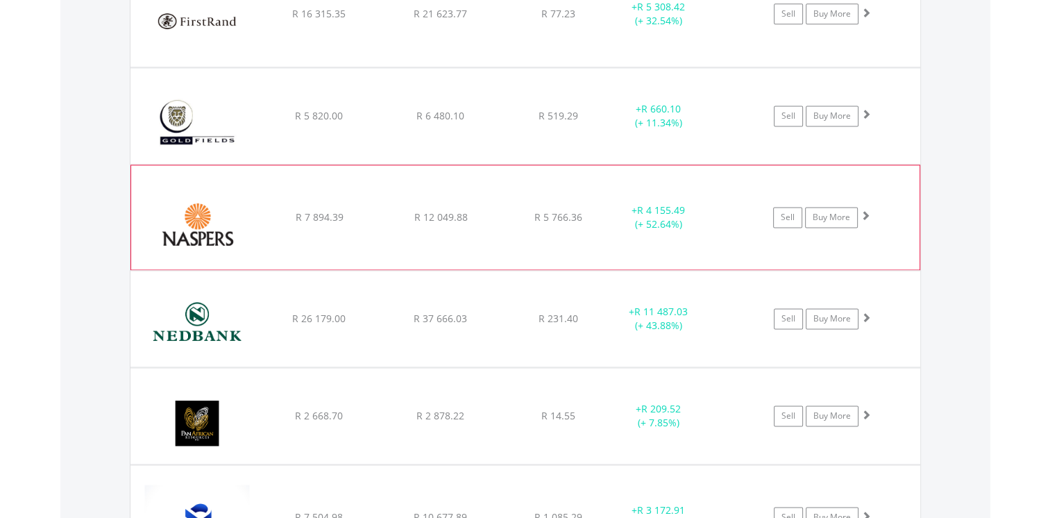
scroll to position [1861, 0]
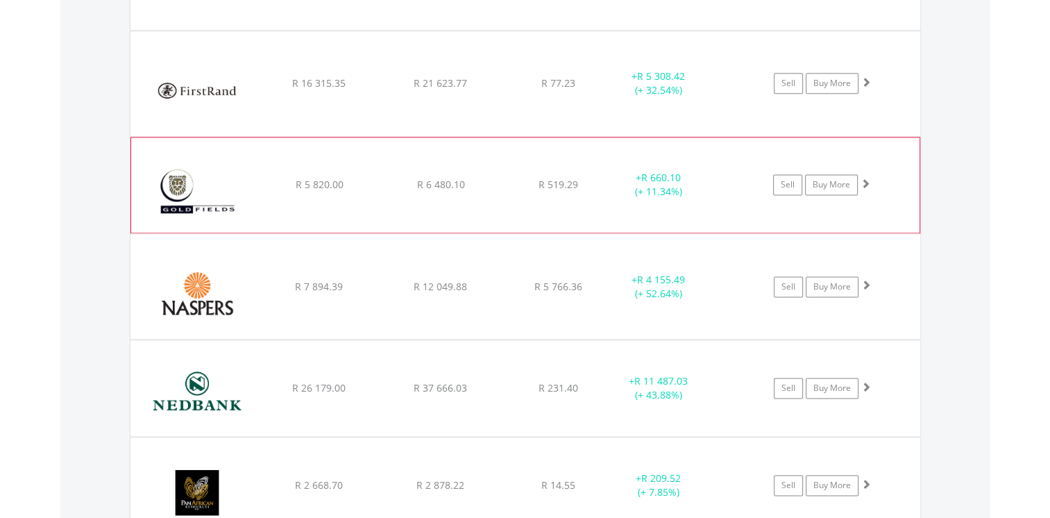
click at [866, 178] on span at bounding box center [866, 183] width 10 height 10
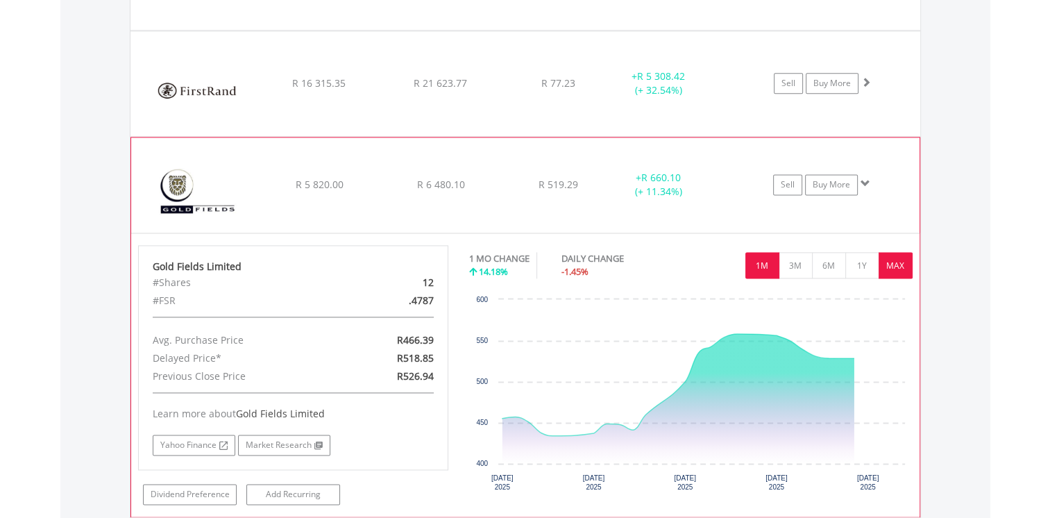
click at [894, 255] on button "MAX" at bounding box center [896, 265] width 34 height 26
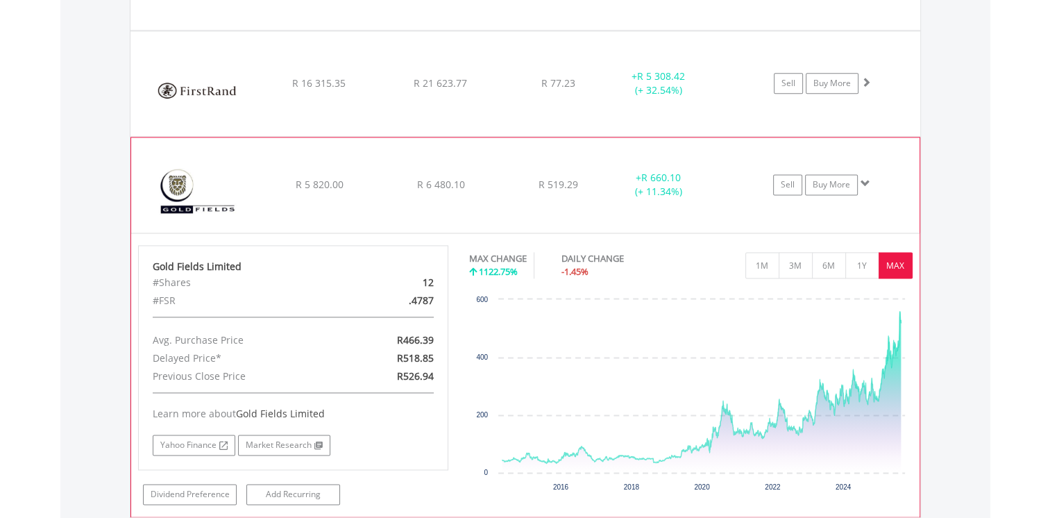
click at [865, 178] on span at bounding box center [866, 183] width 10 height 10
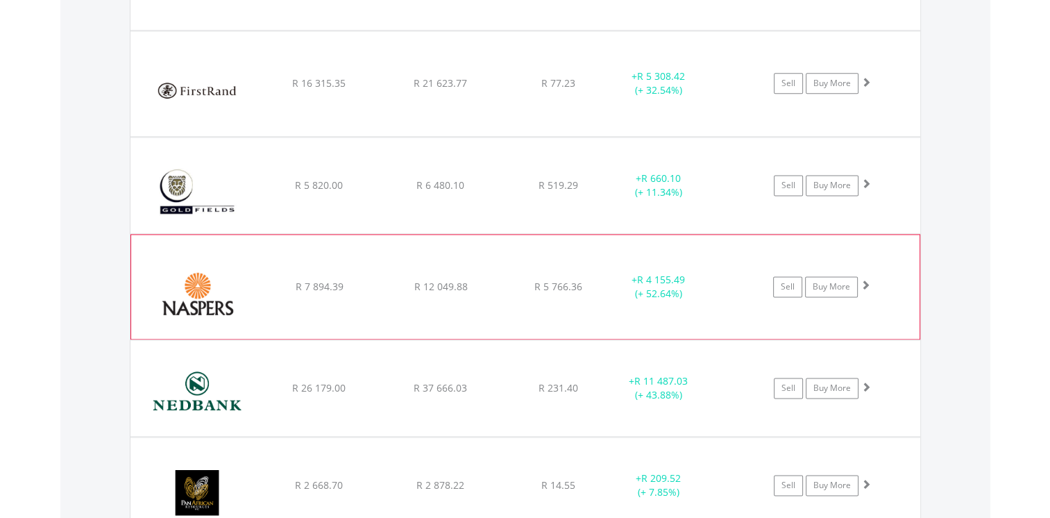
click at [867, 285] on span at bounding box center [866, 285] width 10 height 10
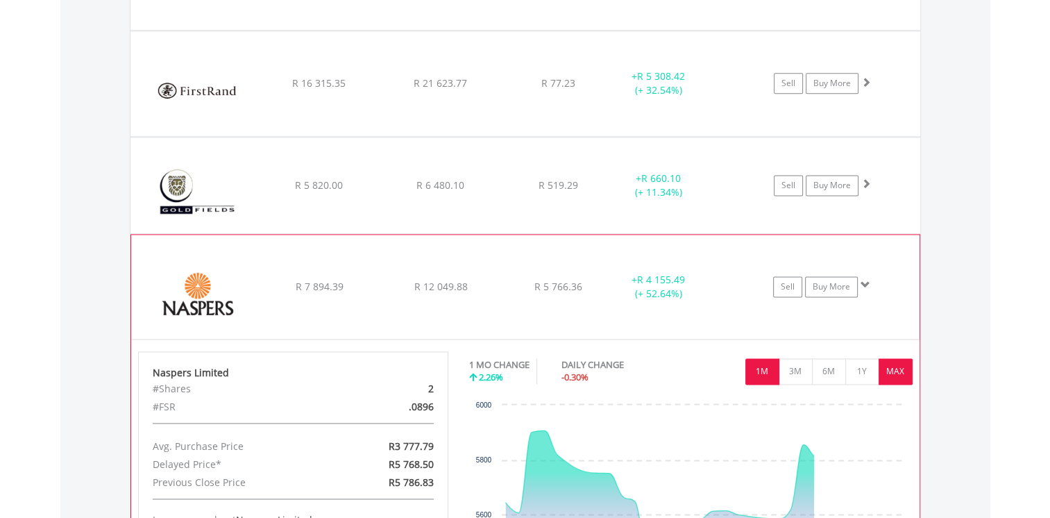
click at [898, 366] on button "MAX" at bounding box center [896, 371] width 34 height 26
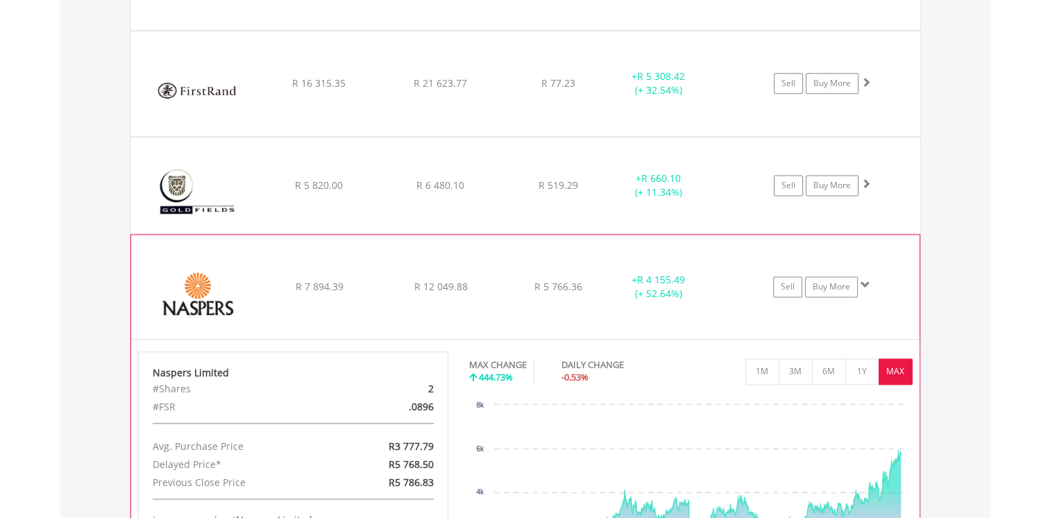
scroll to position [2000, 0]
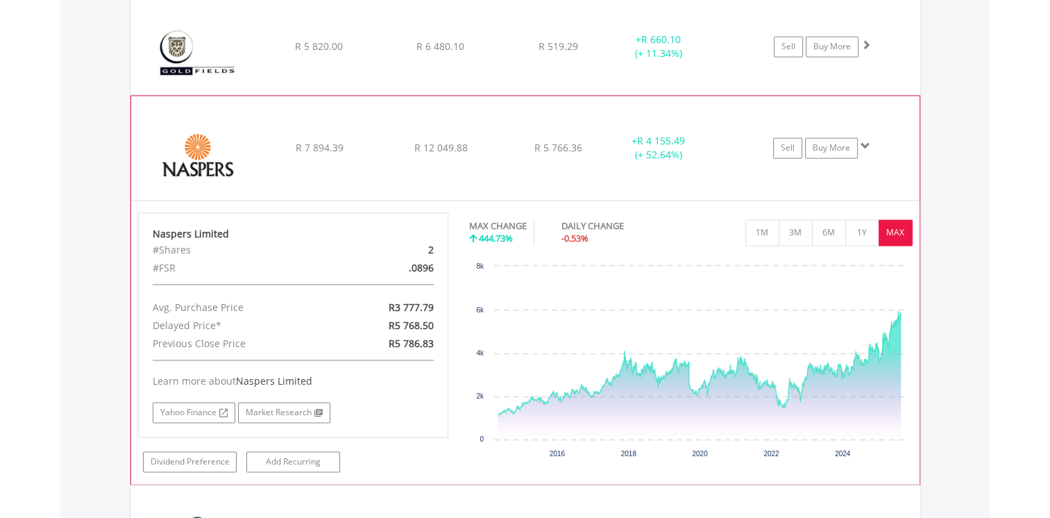
click at [864, 142] on span at bounding box center [866, 146] width 10 height 10
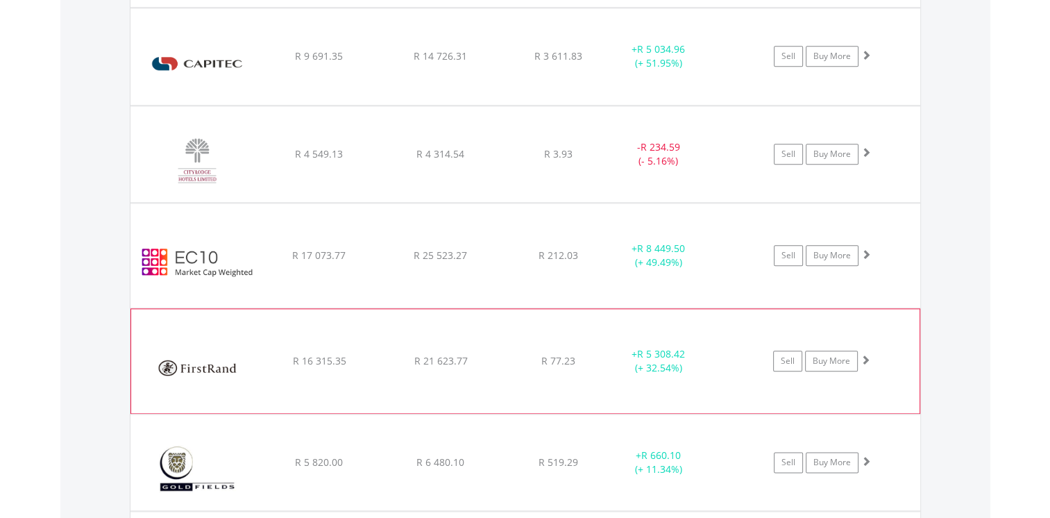
scroll to position [1375, 0]
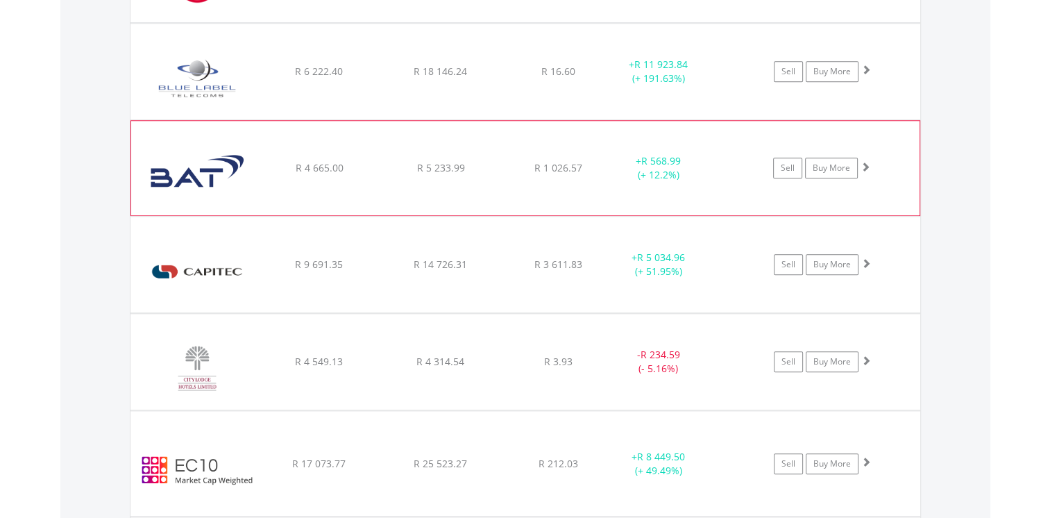
scroll to position [133, 264]
click at [869, 165] on span at bounding box center [866, 167] width 10 height 10
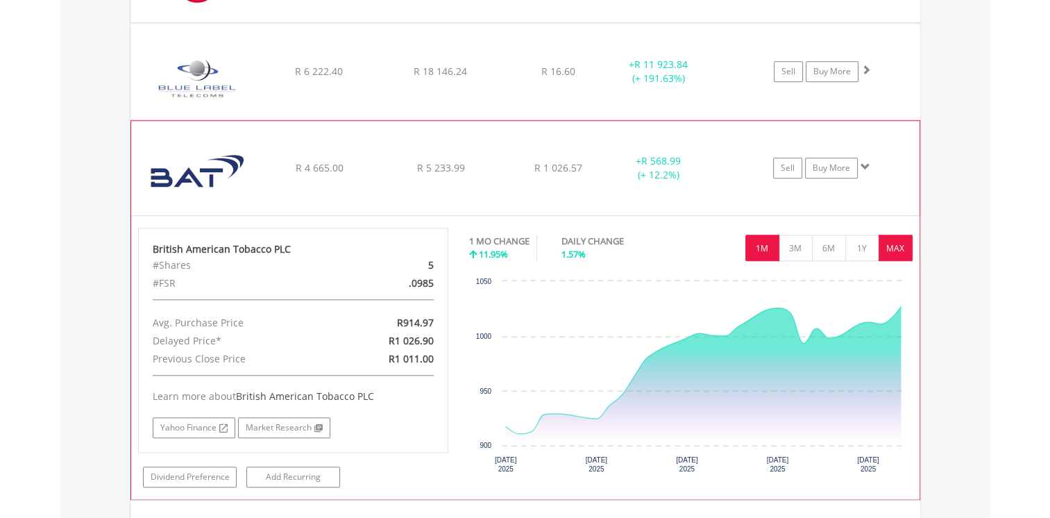
click at [900, 256] on button "MAX" at bounding box center [896, 248] width 34 height 26
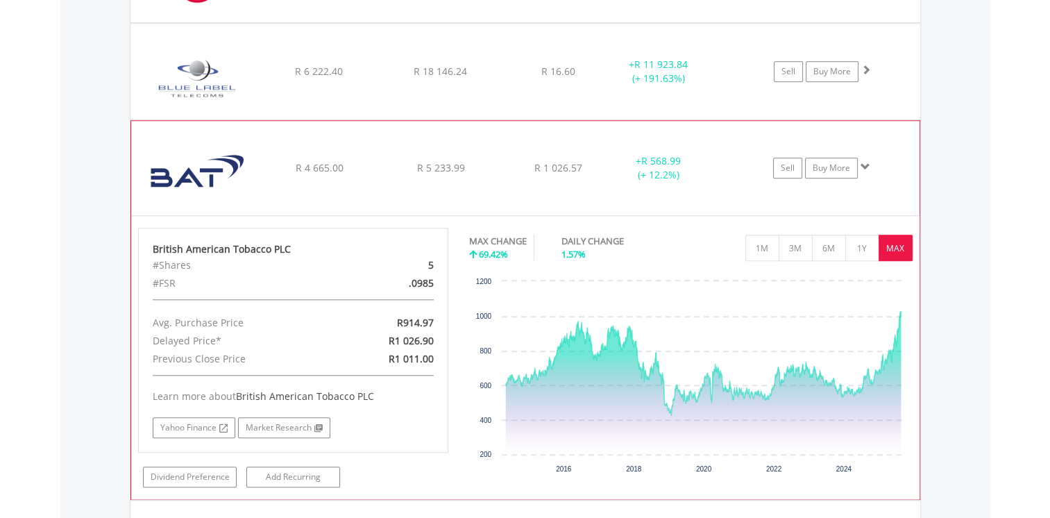
click at [866, 162] on span at bounding box center [866, 167] width 10 height 10
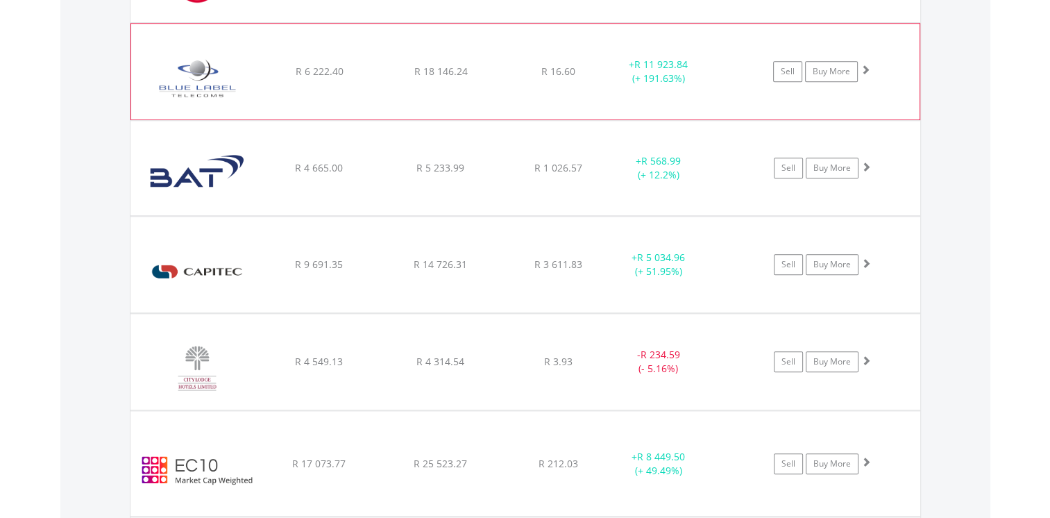
scroll to position [1237, 0]
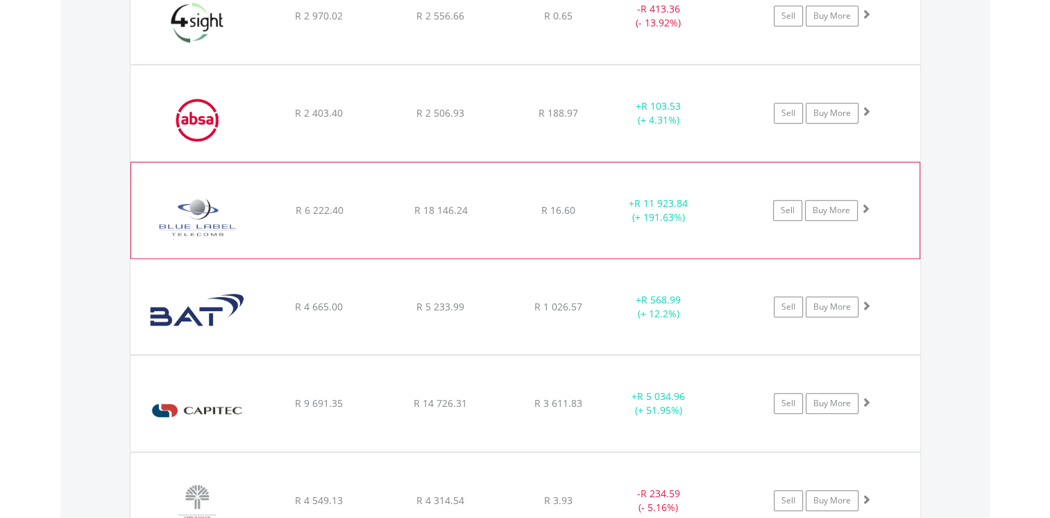
click at [862, 206] on span at bounding box center [866, 208] width 10 height 10
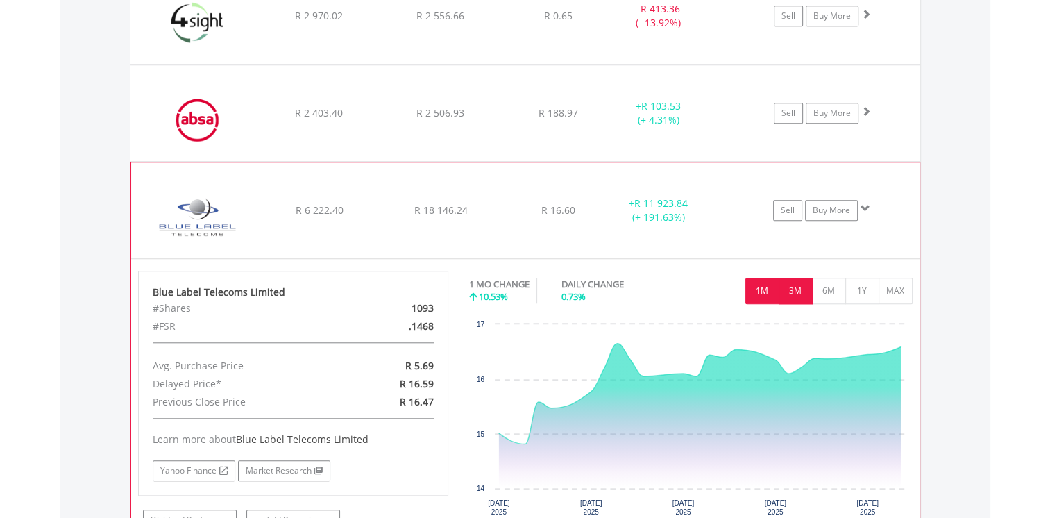
click at [796, 279] on button "3M" at bounding box center [796, 291] width 34 height 26
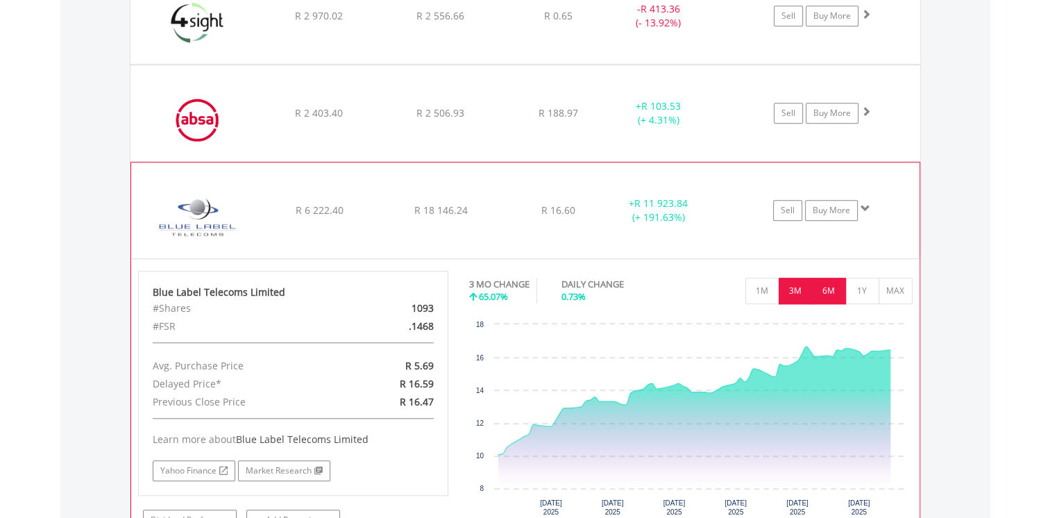
click at [835, 281] on button "6M" at bounding box center [829, 291] width 34 height 26
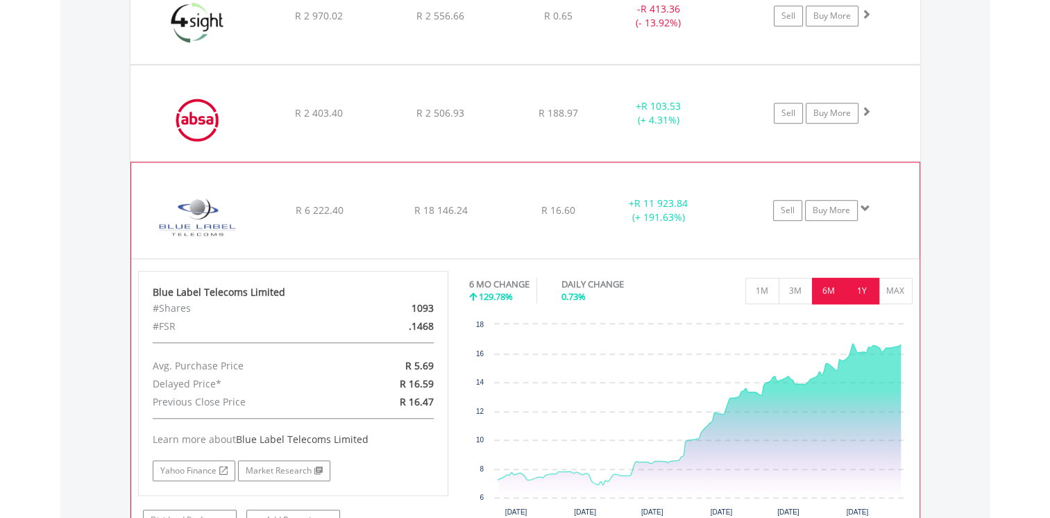
click at [862, 285] on button "1Y" at bounding box center [863, 291] width 34 height 26
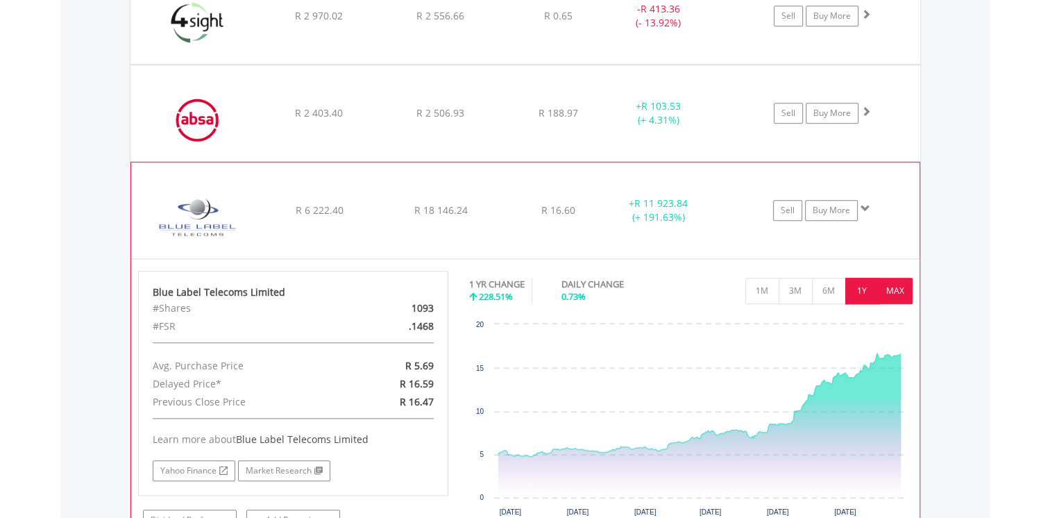
click at [904, 286] on button "MAX" at bounding box center [896, 291] width 34 height 26
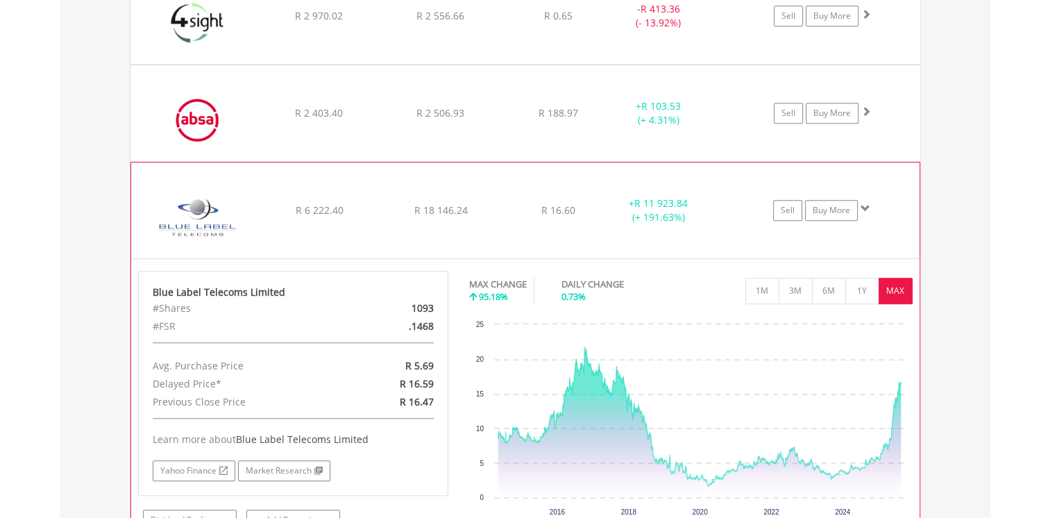
click at [869, 203] on span at bounding box center [866, 208] width 10 height 10
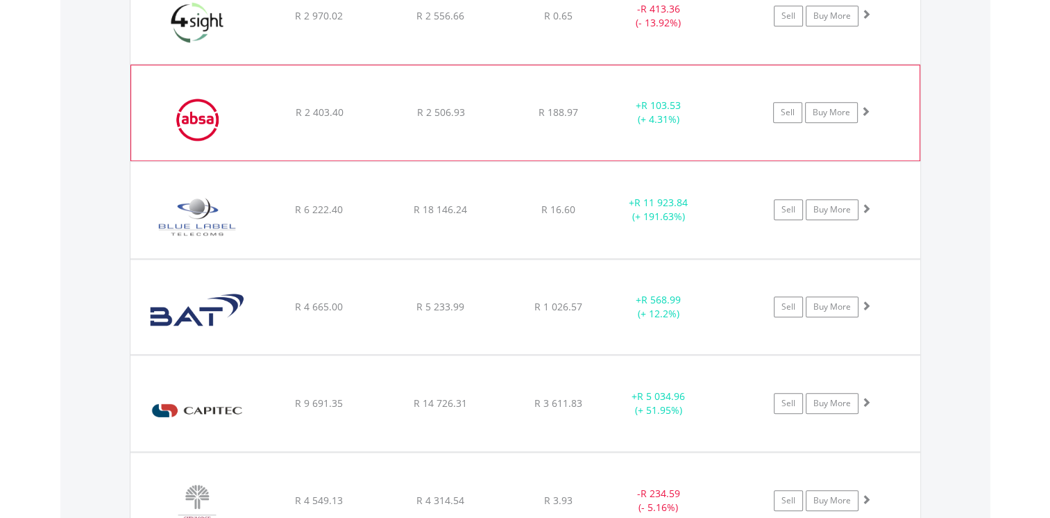
click at [868, 112] on span at bounding box center [866, 111] width 10 height 10
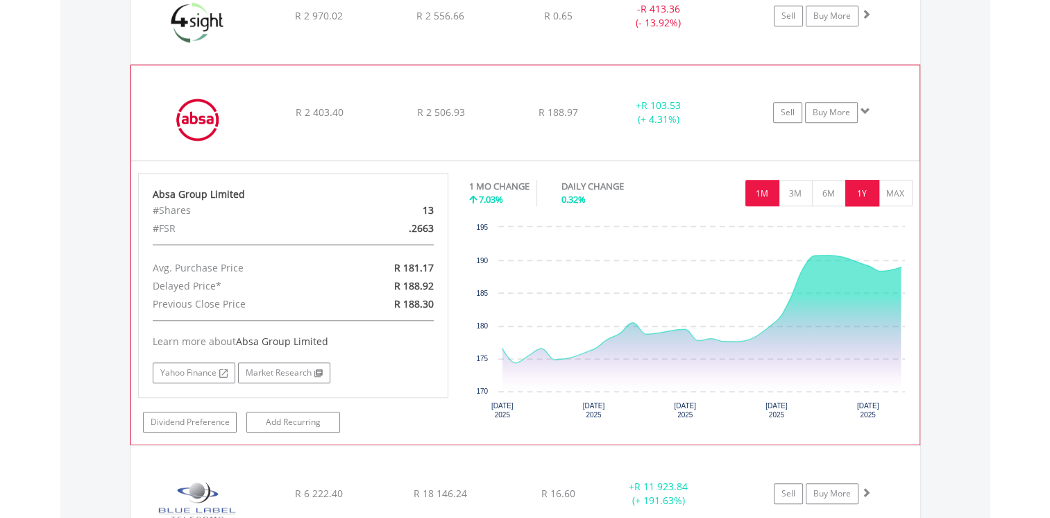
click at [871, 192] on button "1Y" at bounding box center [863, 193] width 34 height 26
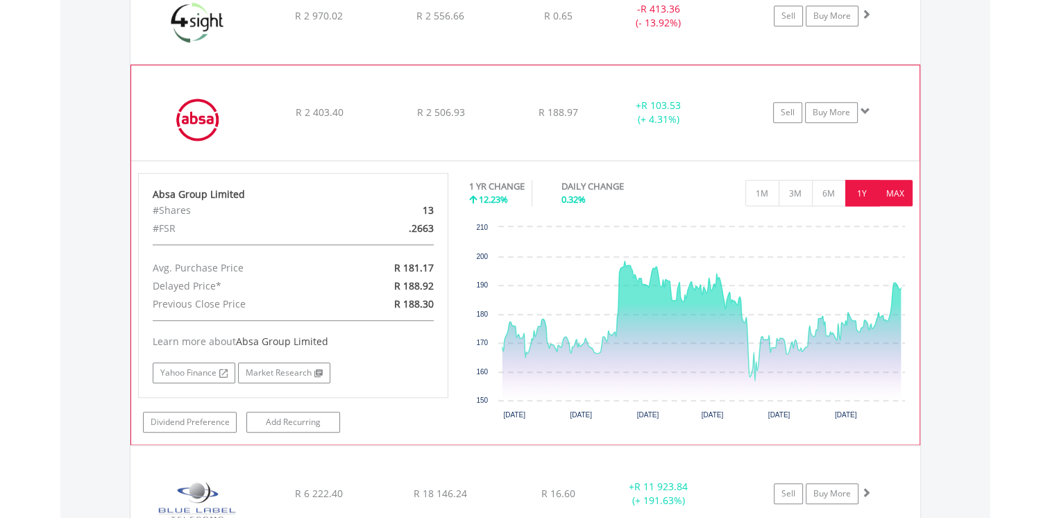
click at [904, 193] on button "MAX" at bounding box center [896, 193] width 34 height 26
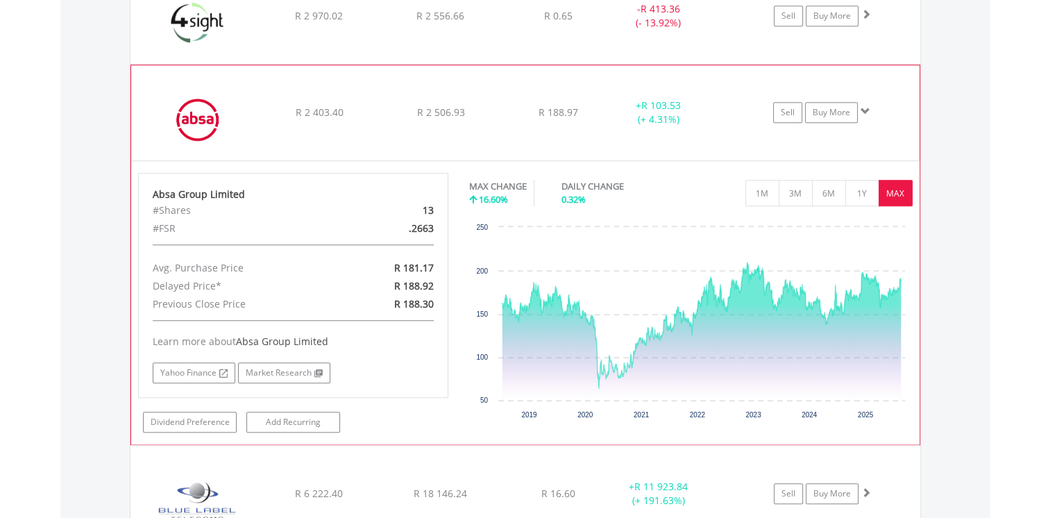
click at [866, 110] on span at bounding box center [866, 111] width 10 height 10
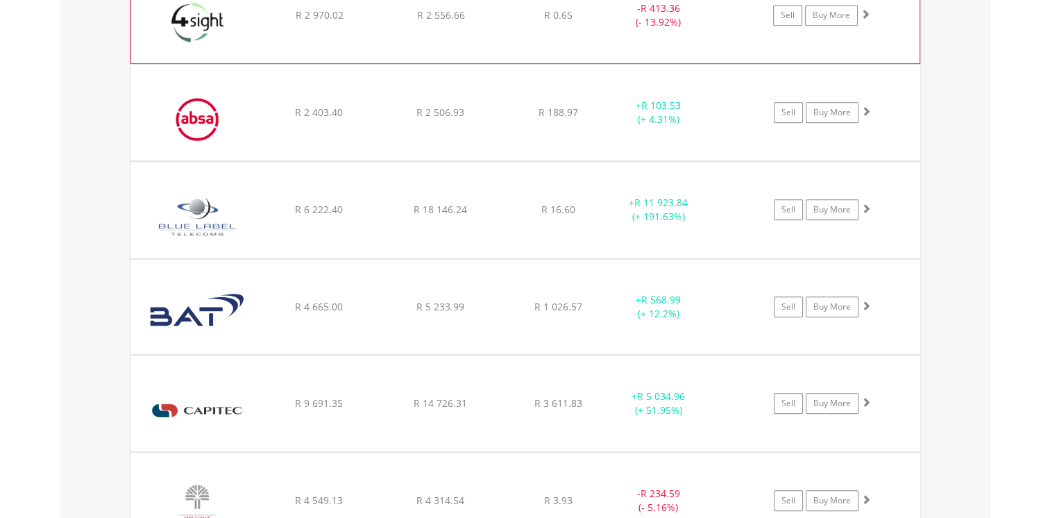
scroll to position [1098, 0]
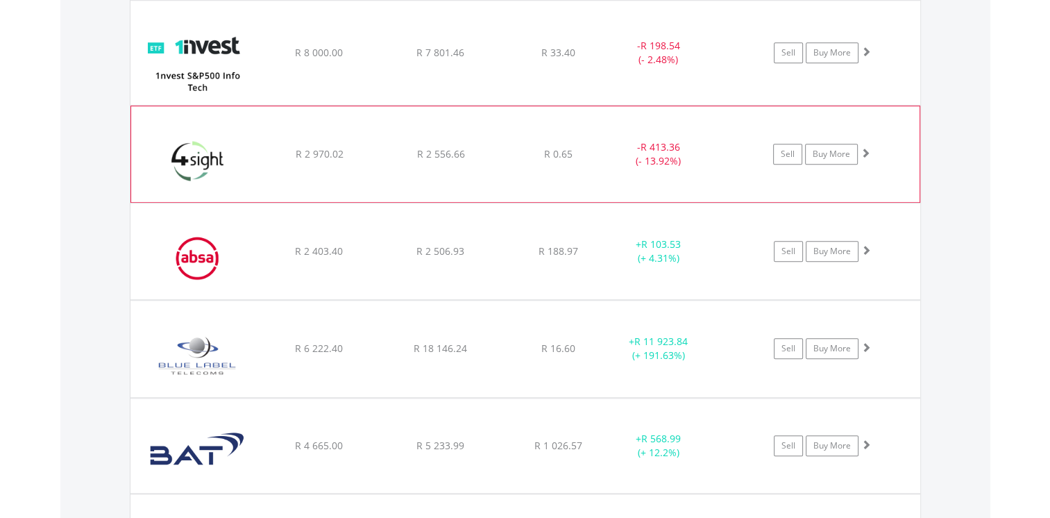
click at [863, 151] on span at bounding box center [866, 153] width 10 height 10
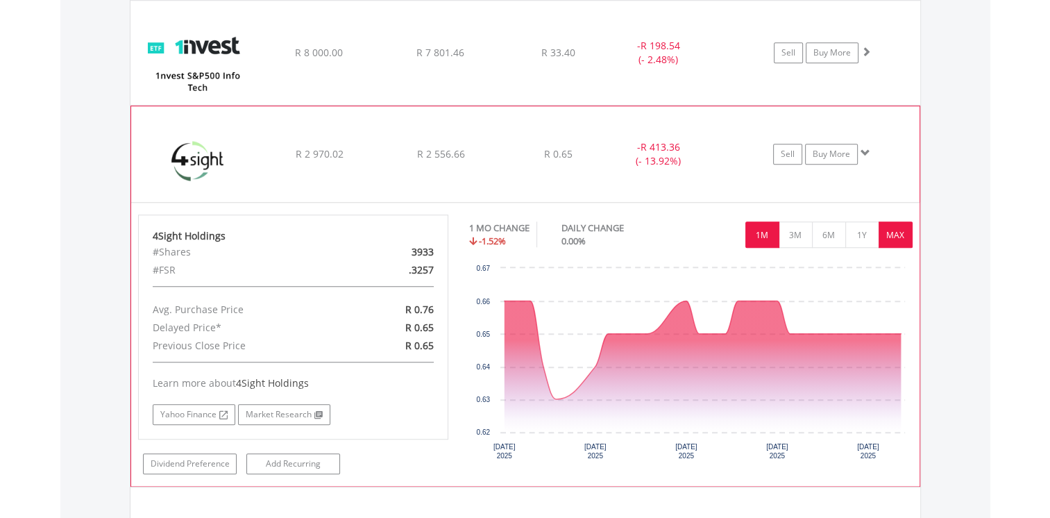
click at [891, 232] on button "MAX" at bounding box center [896, 234] width 34 height 26
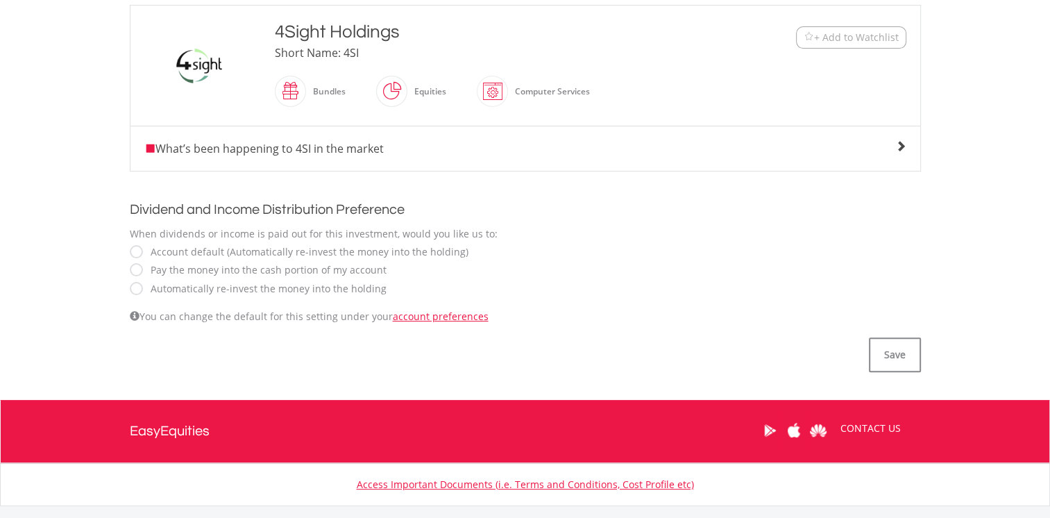
scroll to position [69, 0]
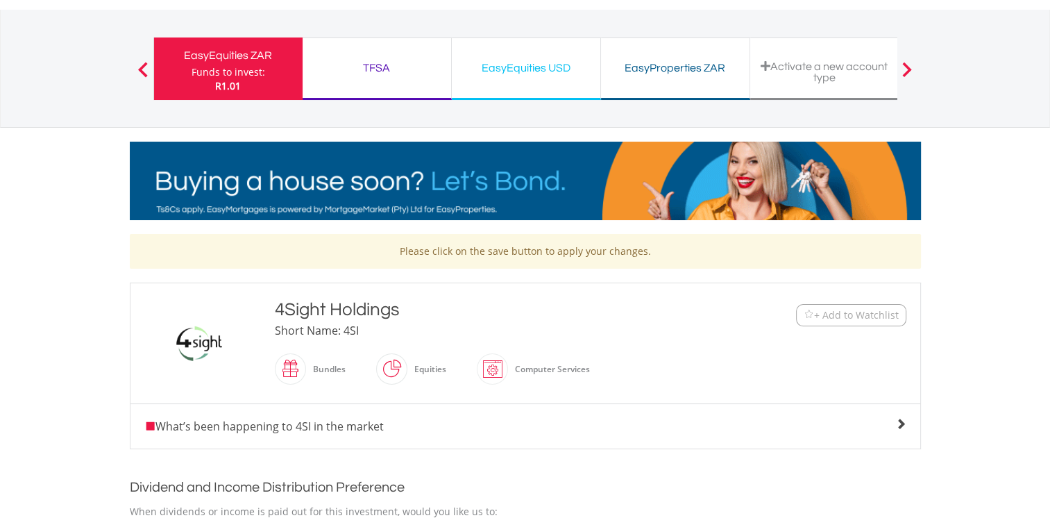
click at [894, 423] on div "What’s been happening to 4SI in the market" at bounding box center [525, 426] width 762 height 17
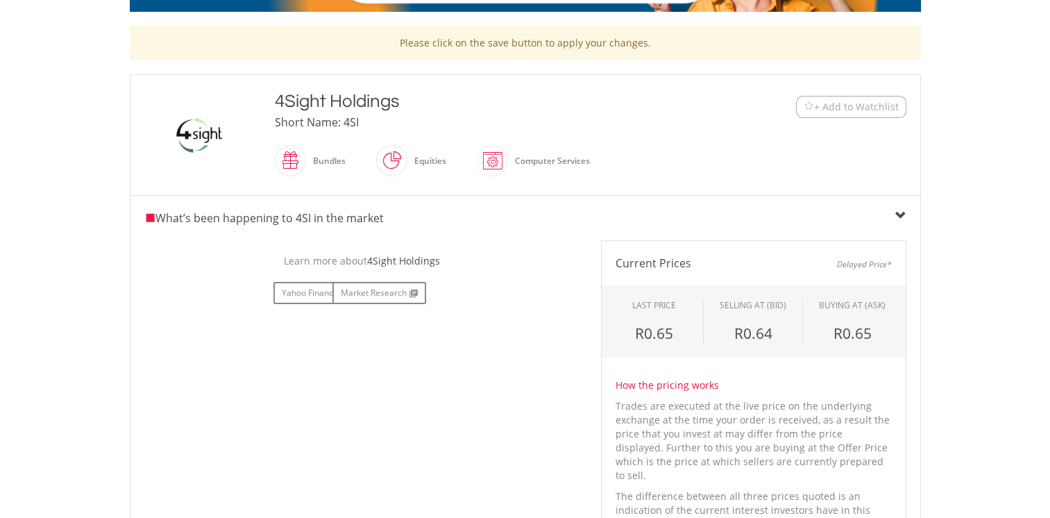
scroll to position [347, 0]
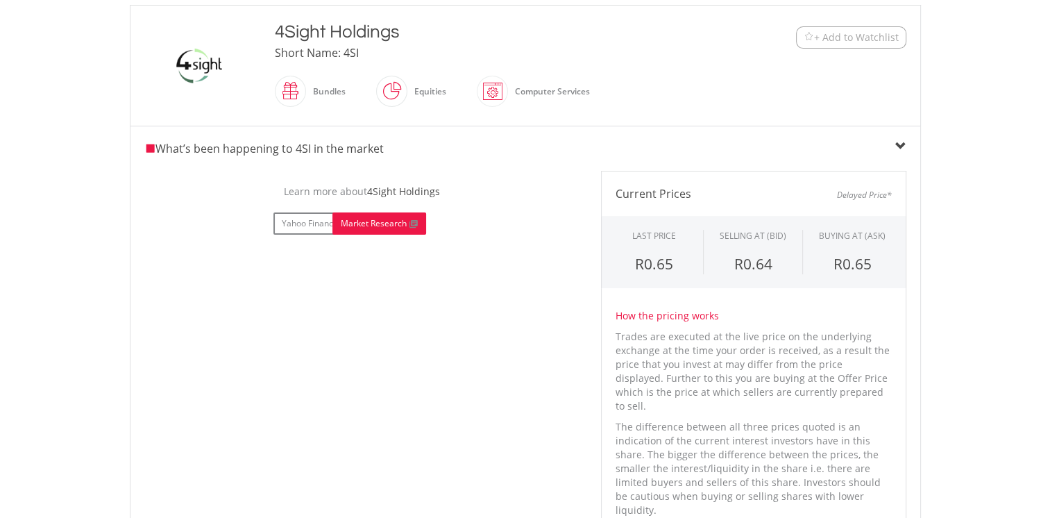
click at [387, 224] on link "Market Research" at bounding box center [380, 223] width 94 height 22
click at [308, 223] on link "Yahoo Finance" at bounding box center [316, 223] width 84 height 22
